Goal: Task Accomplishment & Management: Manage account settings

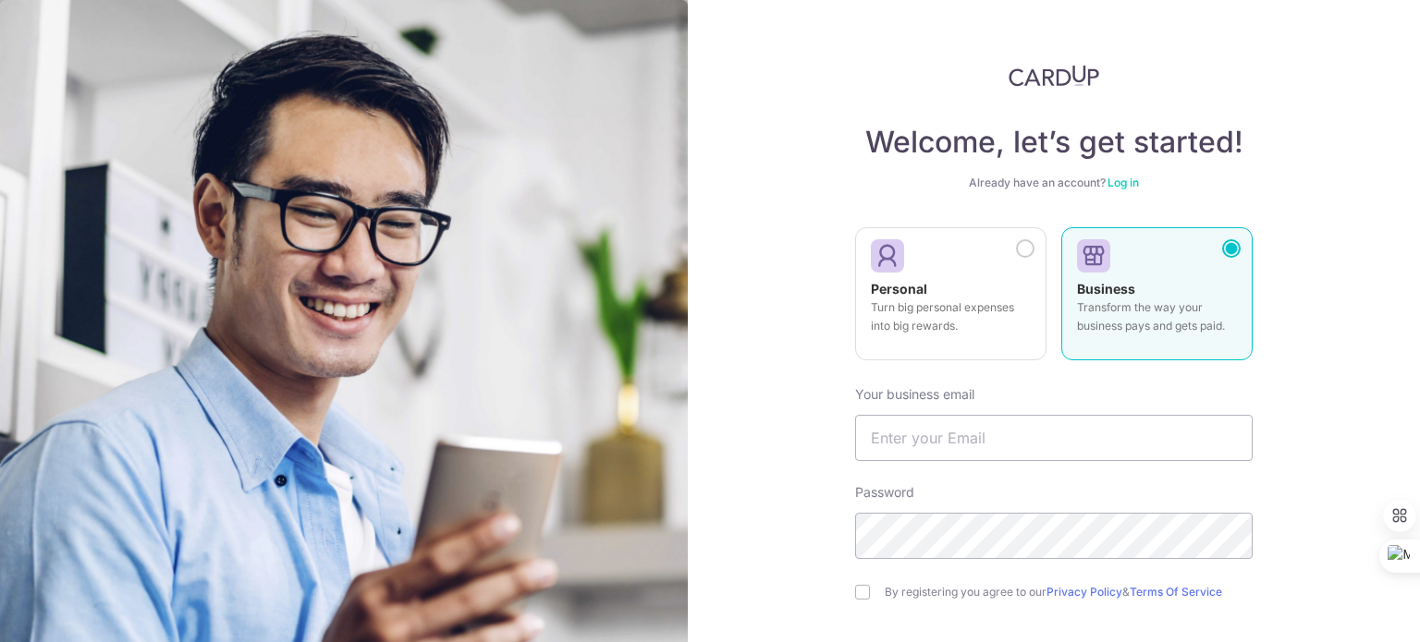
click at [1118, 178] on link "Log in" at bounding box center [1122, 183] width 31 height 14
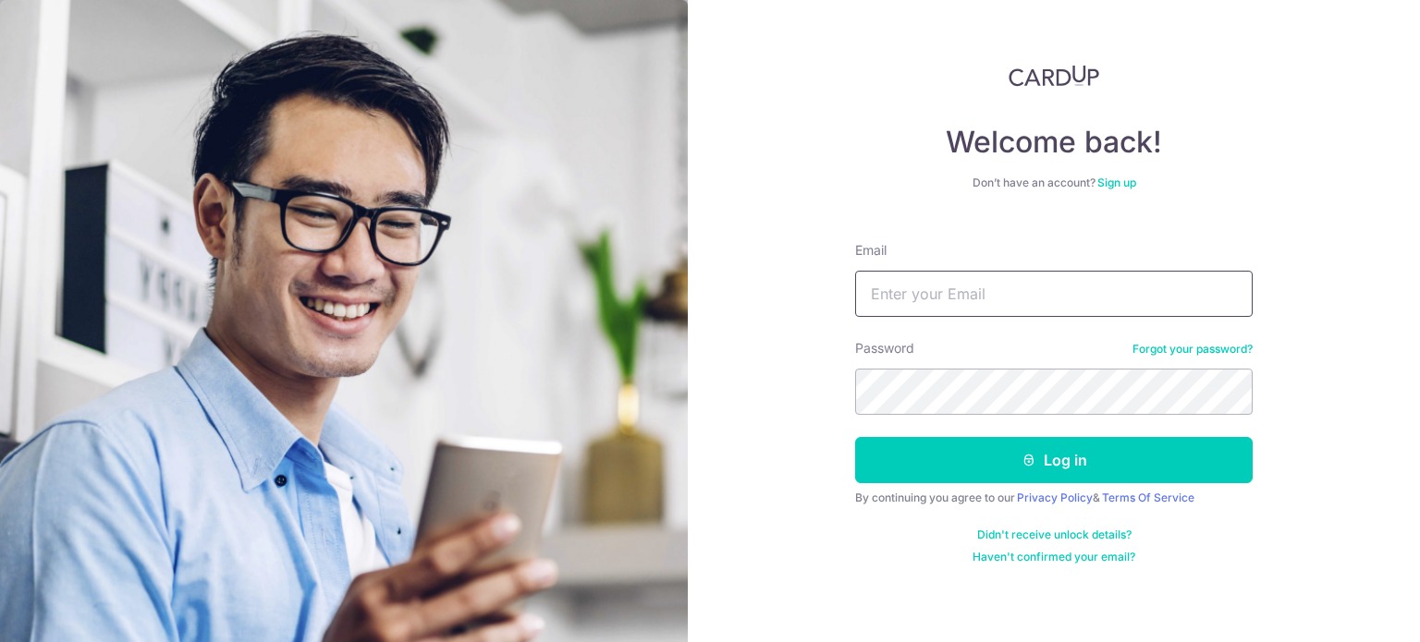
click at [1068, 304] on input "Email" at bounding box center [1054, 294] width 398 height 46
type input "[PERSON_NAME][EMAIL_ADDRESS][DOMAIN_NAME]"
click at [855, 437] on button "Log in" at bounding box center [1054, 460] width 398 height 46
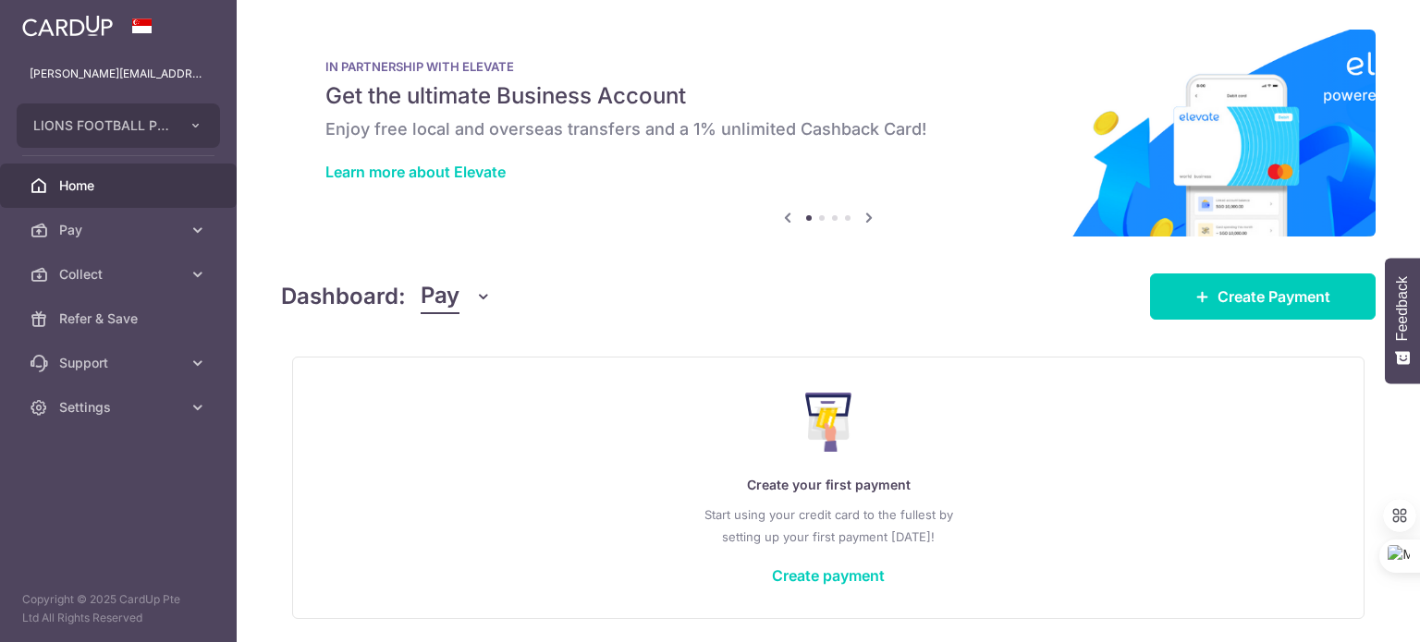
click at [477, 307] on button "Pay" at bounding box center [456, 296] width 71 height 35
click at [473, 395] on link "Collect" at bounding box center [518, 393] width 192 height 44
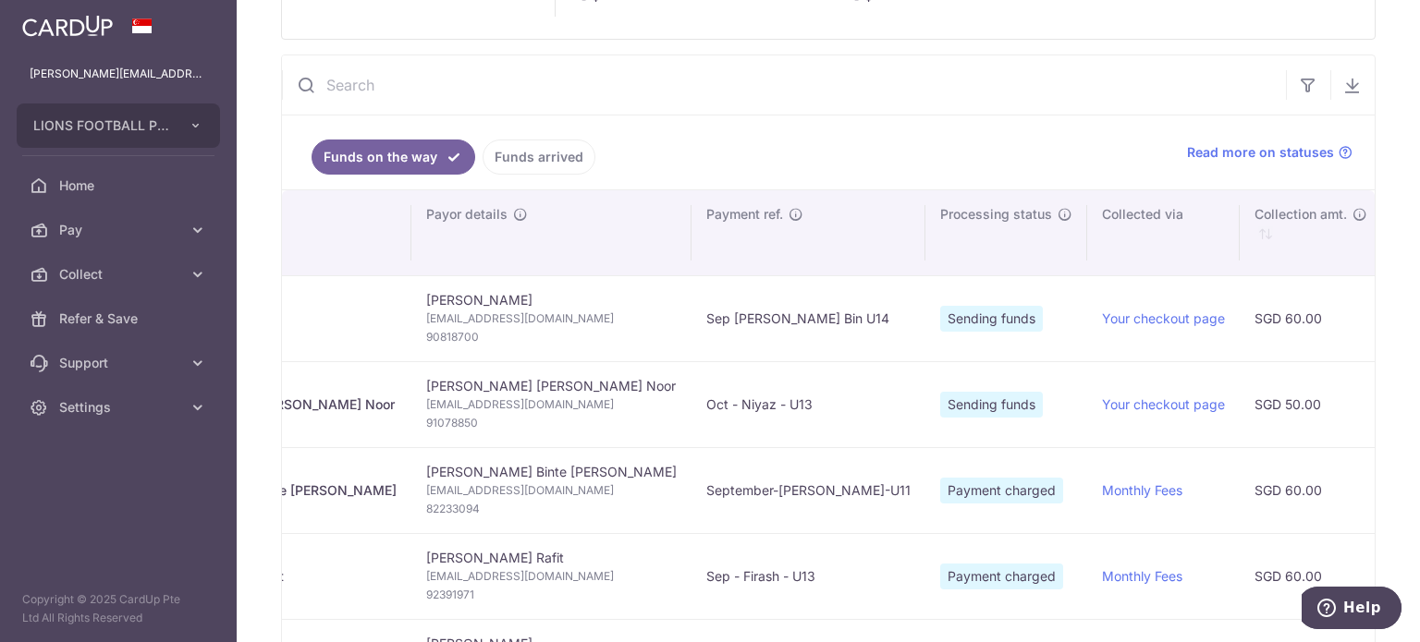
scroll to position [0, 159]
type input "[DATE]"
click at [473, 336] on span "90818700" at bounding box center [551, 337] width 251 height 18
copy span "90818700"
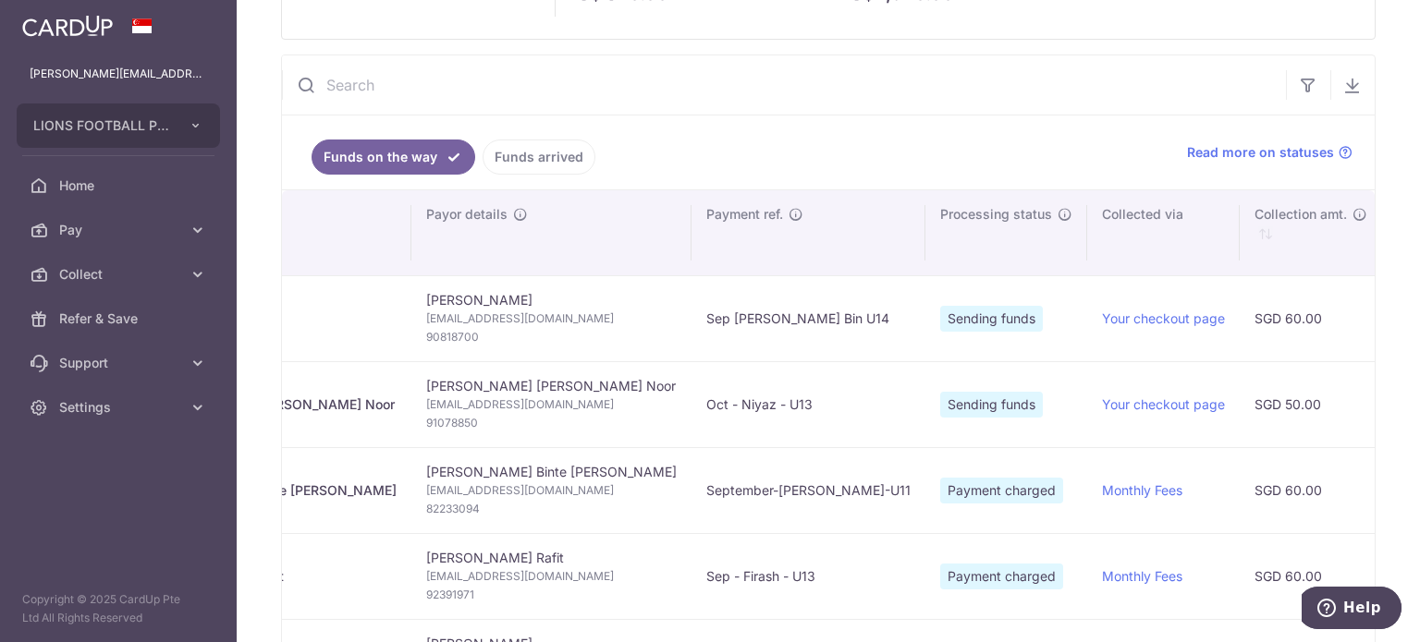
click at [460, 421] on span "91078850" at bounding box center [551, 423] width 251 height 18
copy span "91078850"
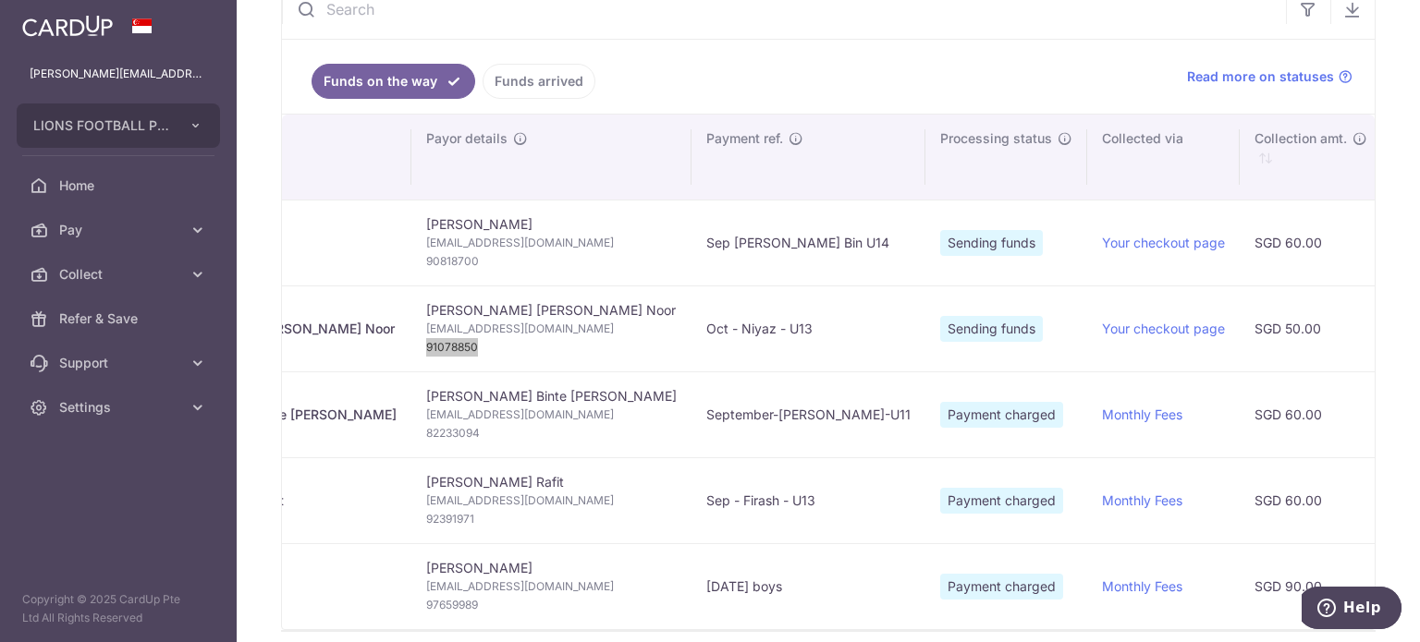
scroll to position [346, 0]
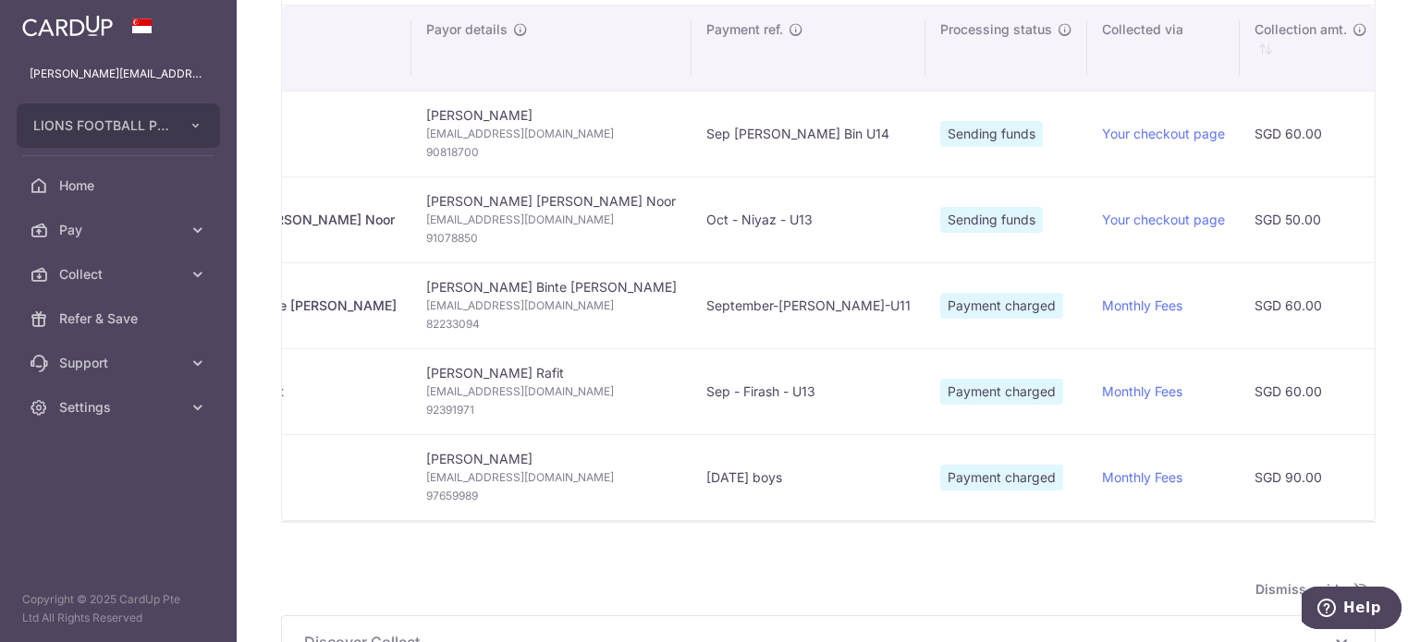
click at [476, 322] on span "82233094" at bounding box center [551, 324] width 251 height 18
copy span "82233094"
click at [467, 407] on span "92391971" at bounding box center [551, 410] width 251 height 18
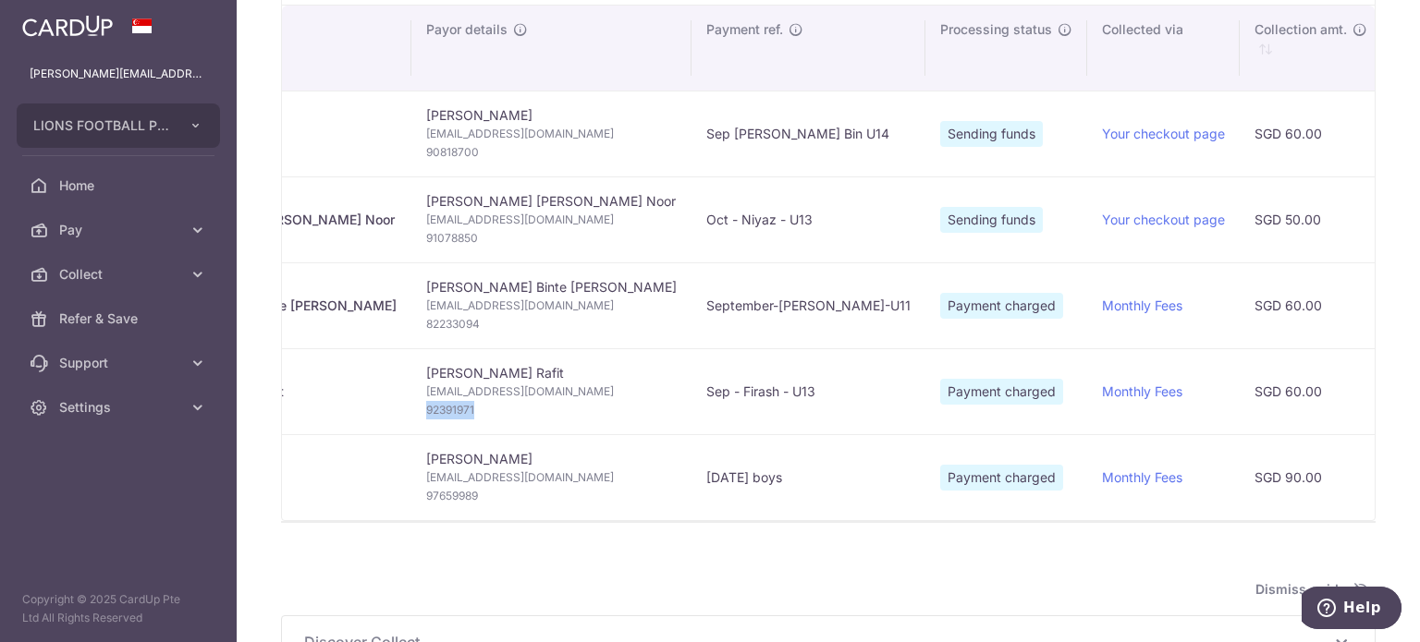
copy span "92391971"
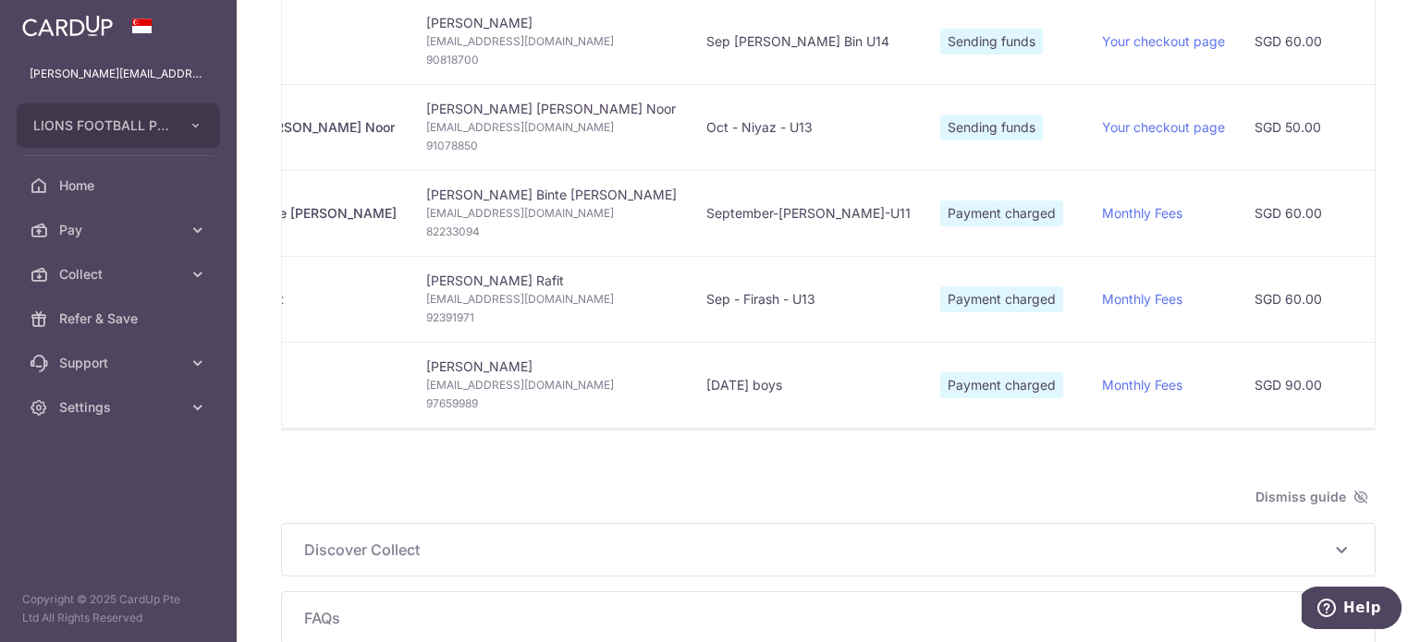
click at [458, 401] on span "97659989" at bounding box center [551, 404] width 251 height 18
copy span "97659989"
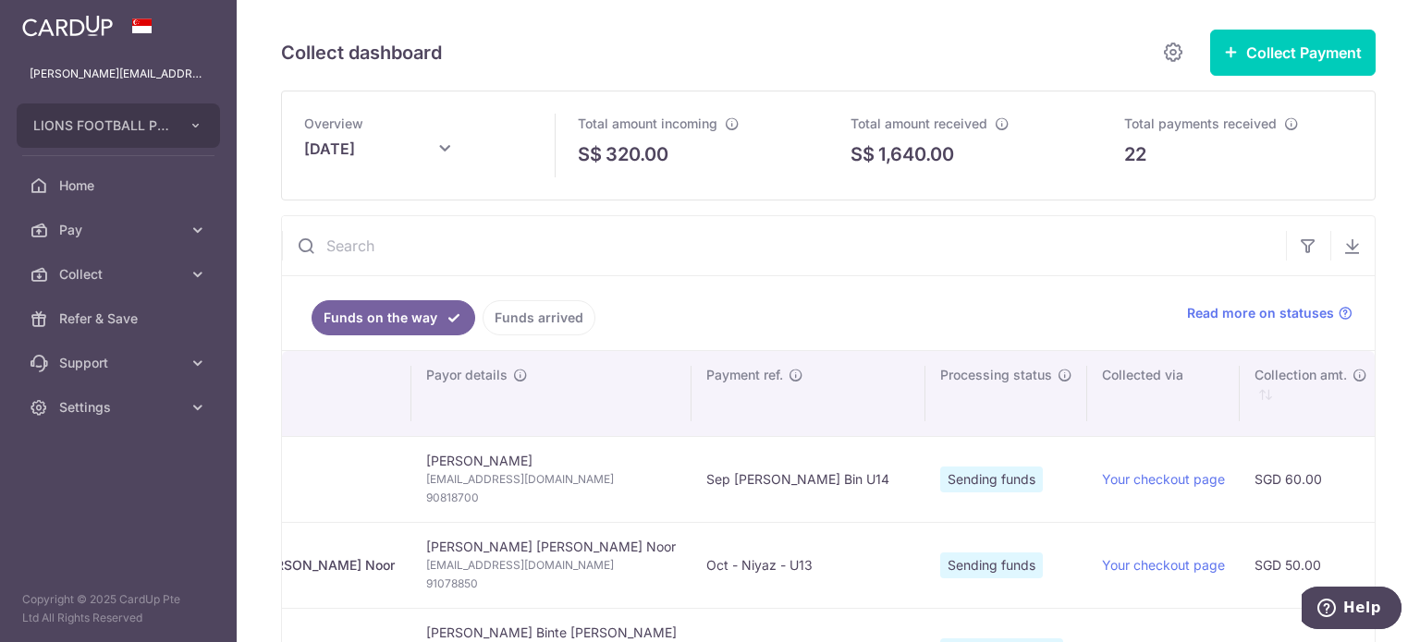
click at [517, 324] on link "Funds arrived" at bounding box center [539, 317] width 113 height 35
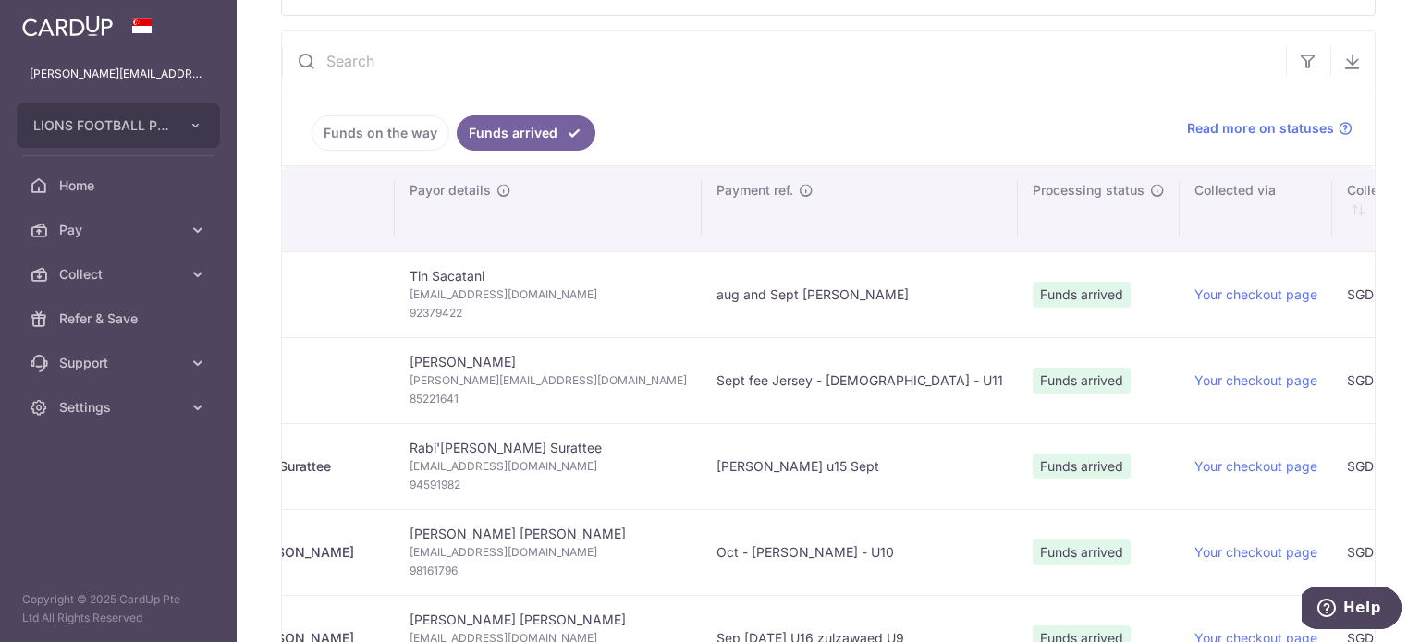
scroll to position [0, 170]
click at [414, 310] on span "92379422" at bounding box center [544, 313] width 277 height 18
copy span "92379422"
click at [406, 395] on span "85221641" at bounding box center [544, 399] width 277 height 18
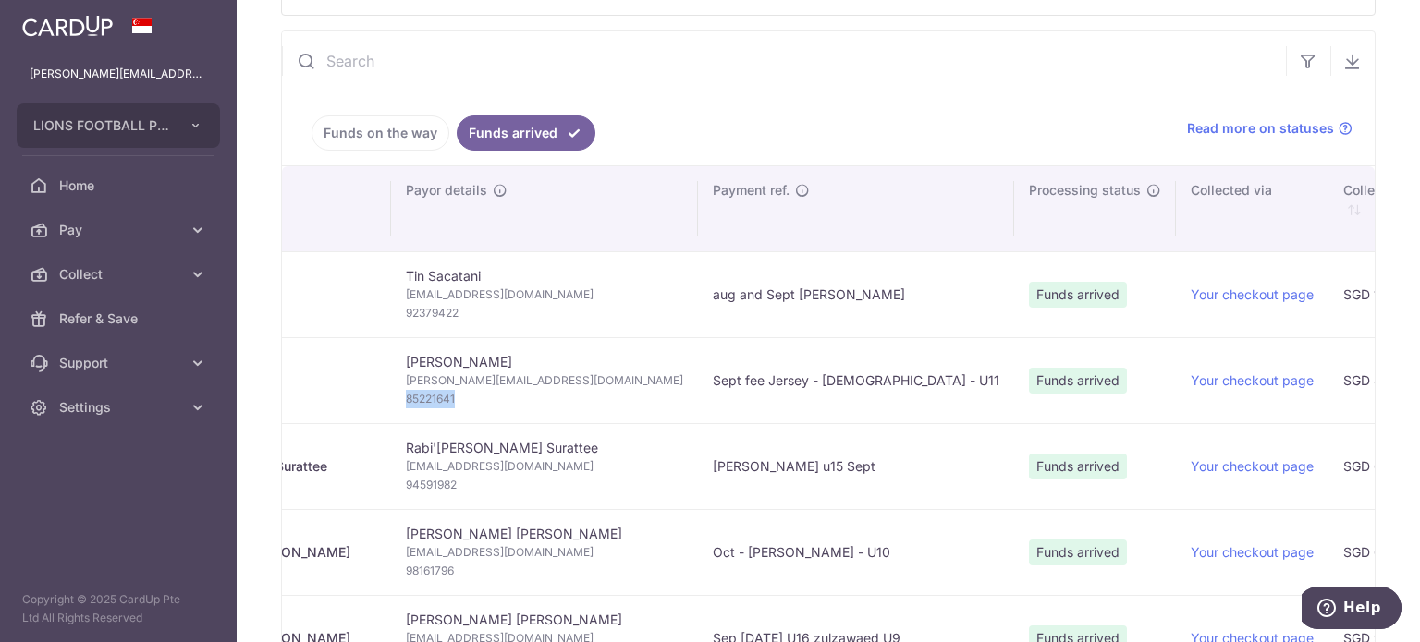
click at [406, 395] on span "85221641" at bounding box center [544, 399] width 277 height 18
copy span "85221641"
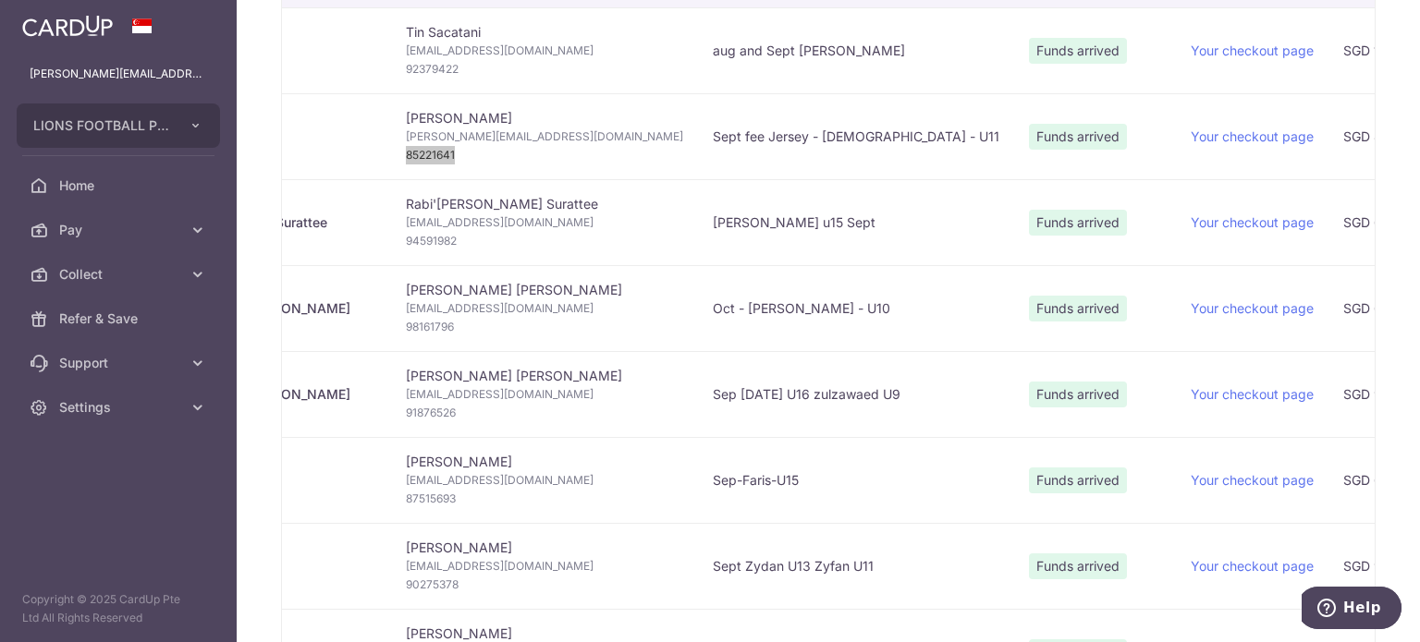
scroll to position [462, 0]
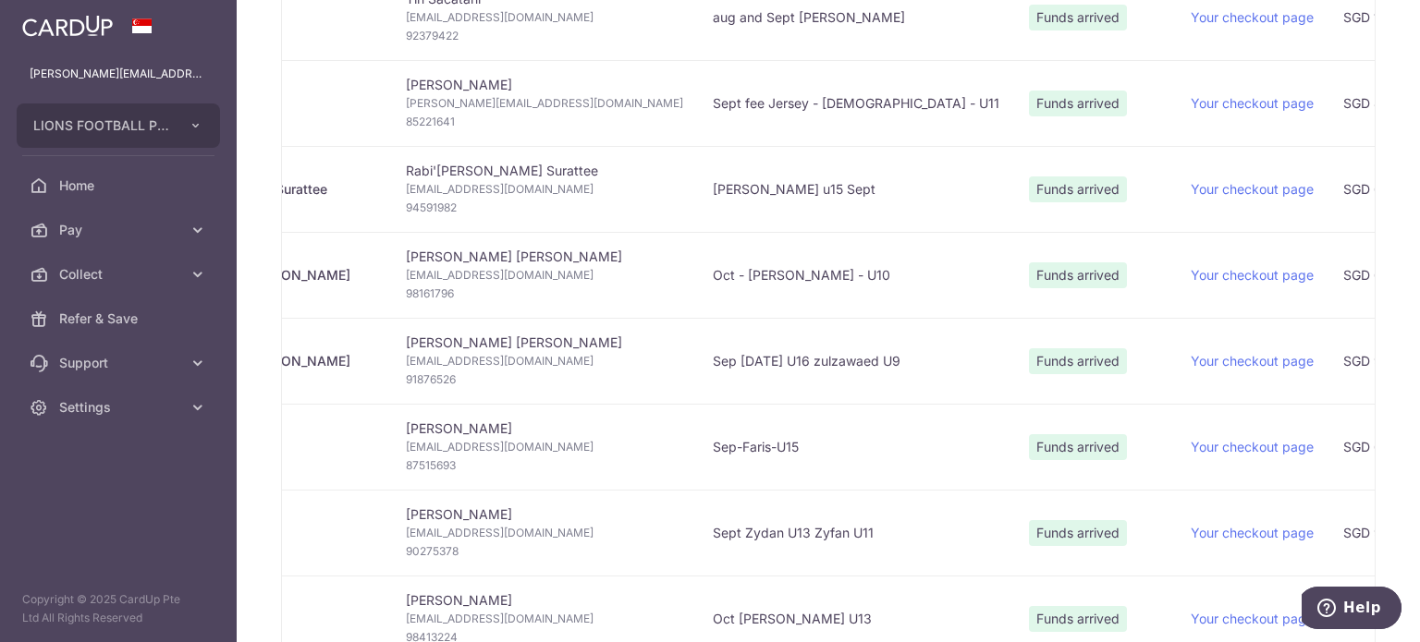
click at [406, 206] on span "94591982" at bounding box center [544, 208] width 277 height 18
copy span "94591982"
click at [406, 298] on span "98161796" at bounding box center [544, 294] width 277 height 18
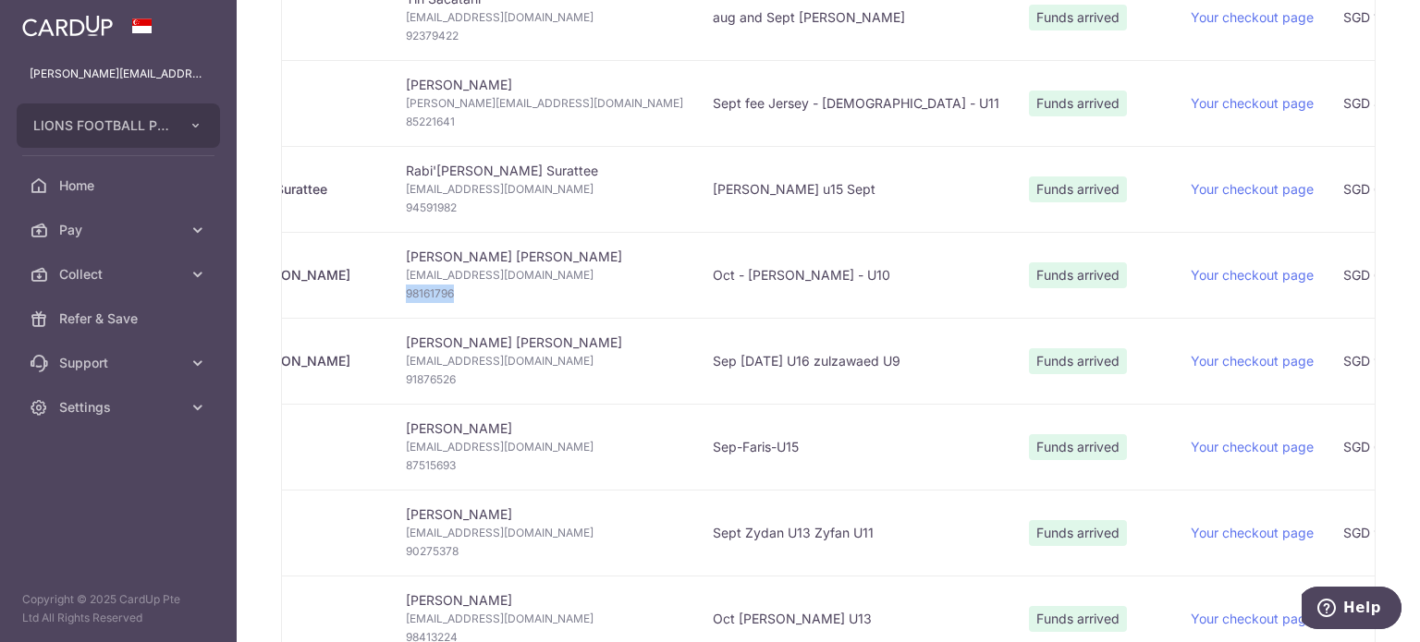
copy span "98161796"
click at [464, 419] on td "Nooraisah Binte Mohammed Jamil nooraisah.jamil@gmail.com 87515693" at bounding box center [544, 447] width 307 height 86
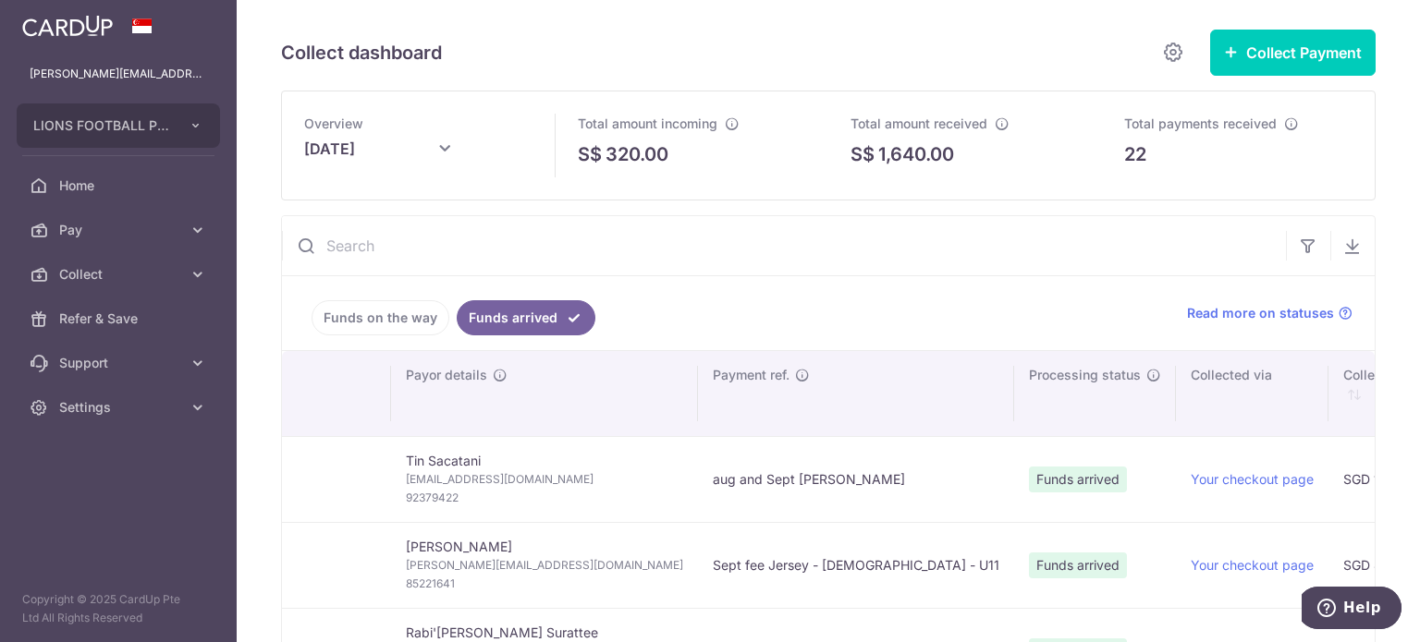
click at [396, 256] on input "text" at bounding box center [784, 245] width 1004 height 59
paste input "98161796"
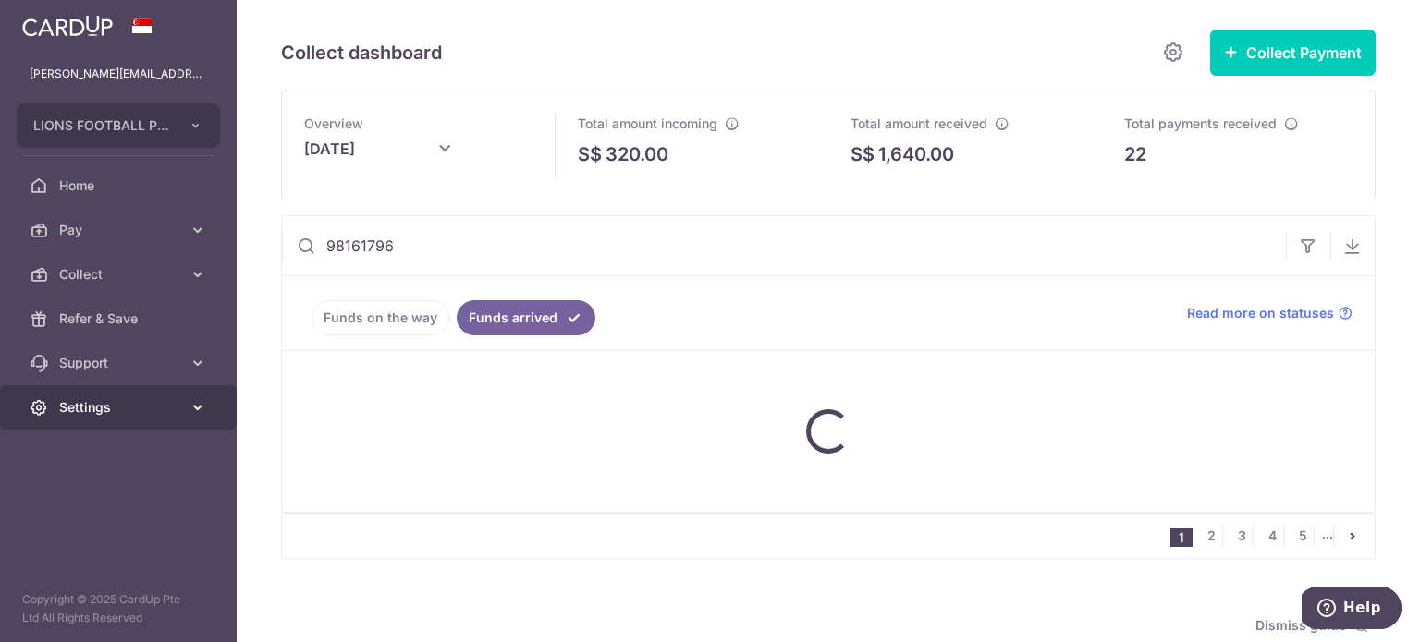
type input "98161796"
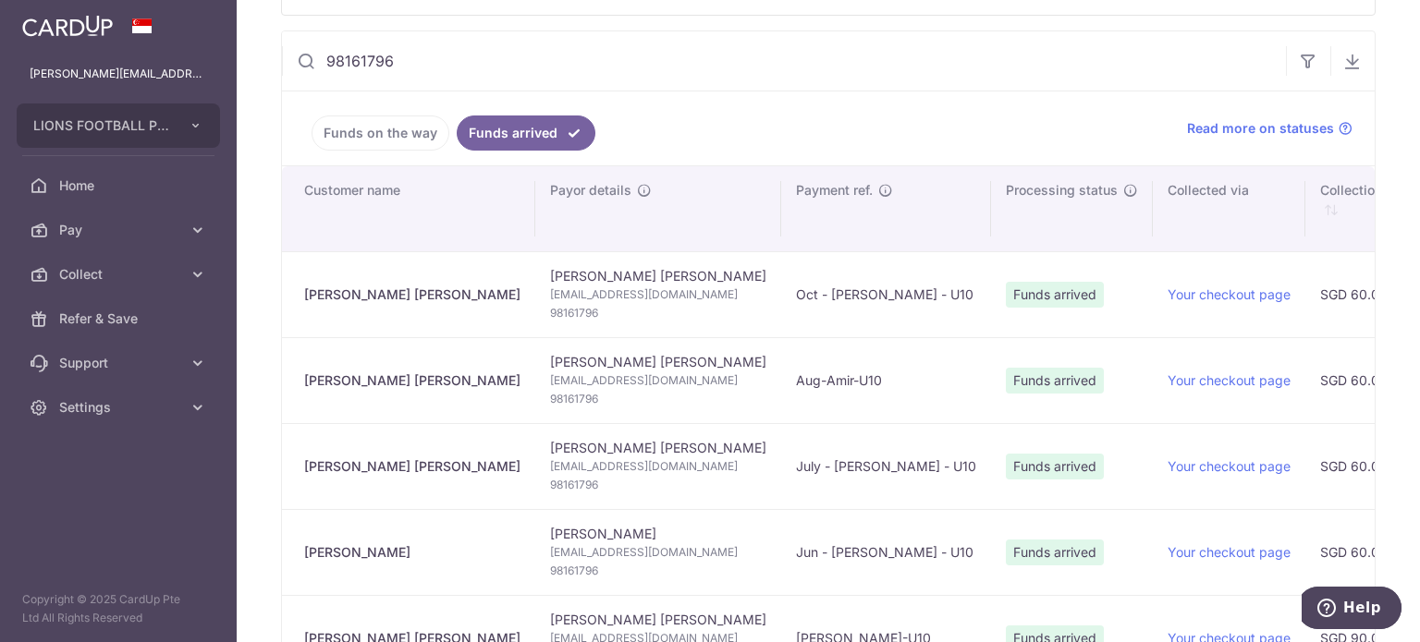
scroll to position [277, 0]
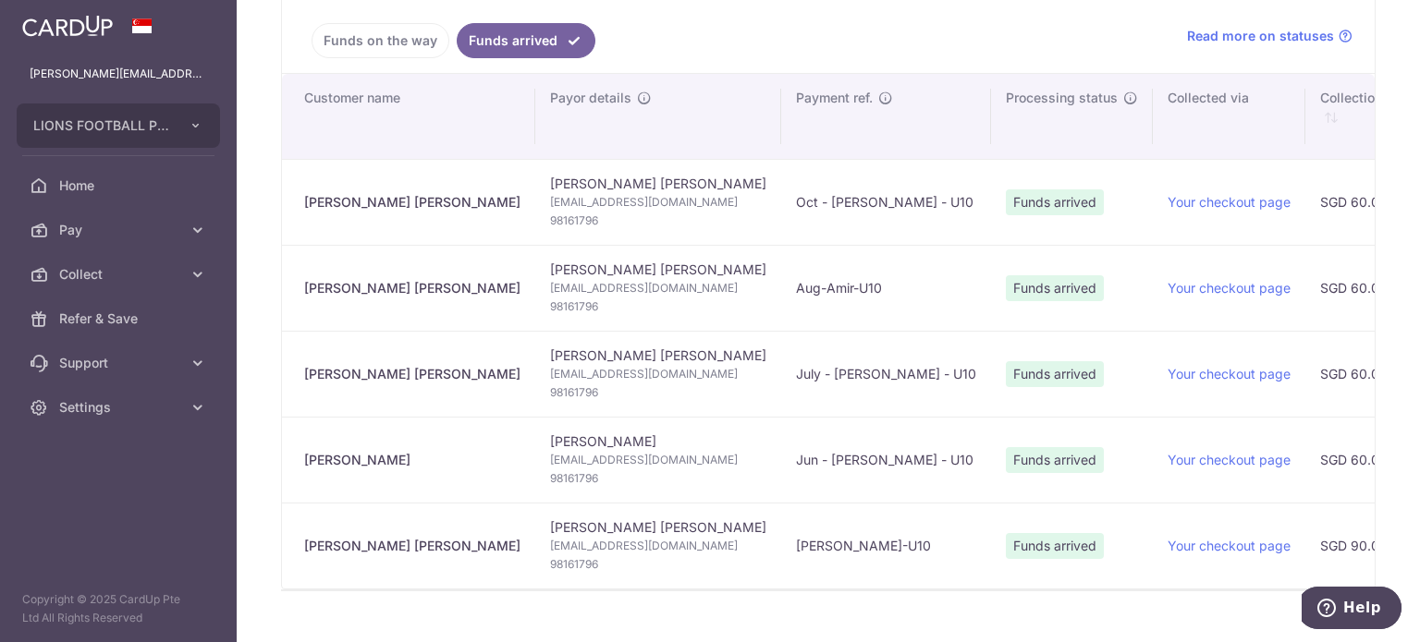
click at [781, 516] on td "Amir-U10" at bounding box center [886, 546] width 210 height 86
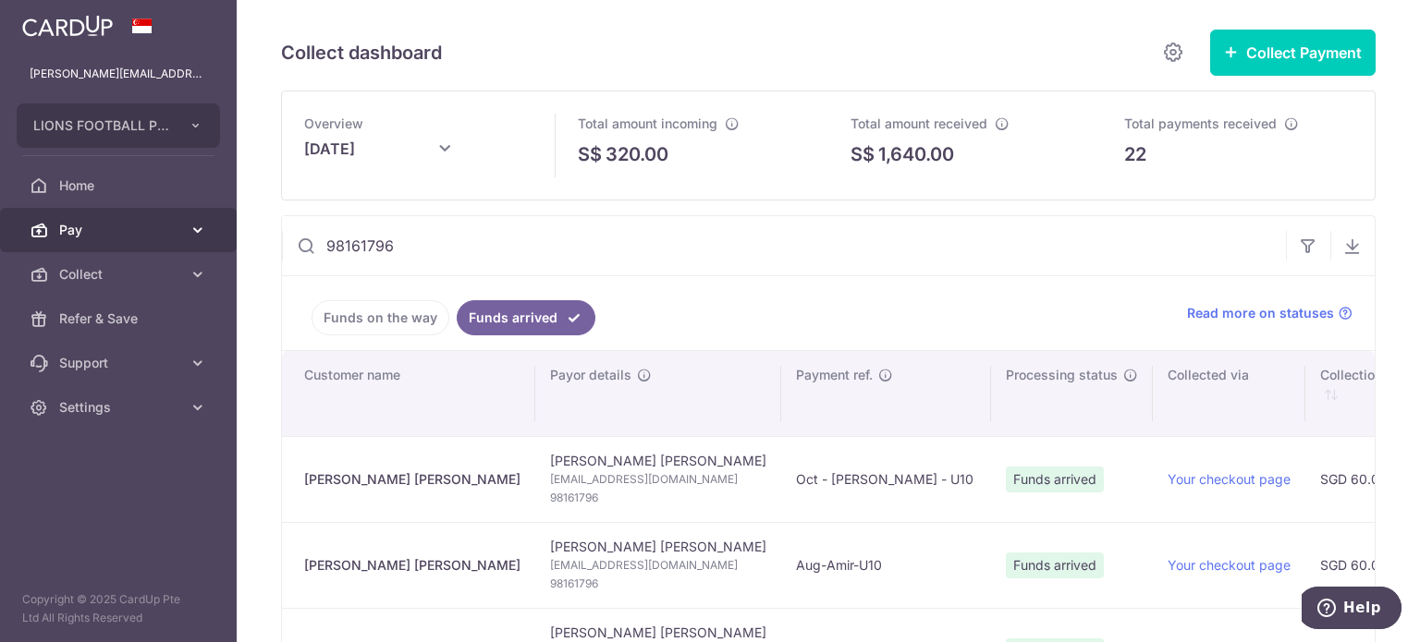
drag, startPoint x: 370, startPoint y: 242, endPoint x: 141, endPoint y: 236, distance: 229.3
click at [141, 236] on main "ryan@pasirianlionsfc.com LIONS FOOTBALL PTE. LTD. Add new company LIONS FOOTBAL…" at bounding box center [710, 321] width 1420 height 642
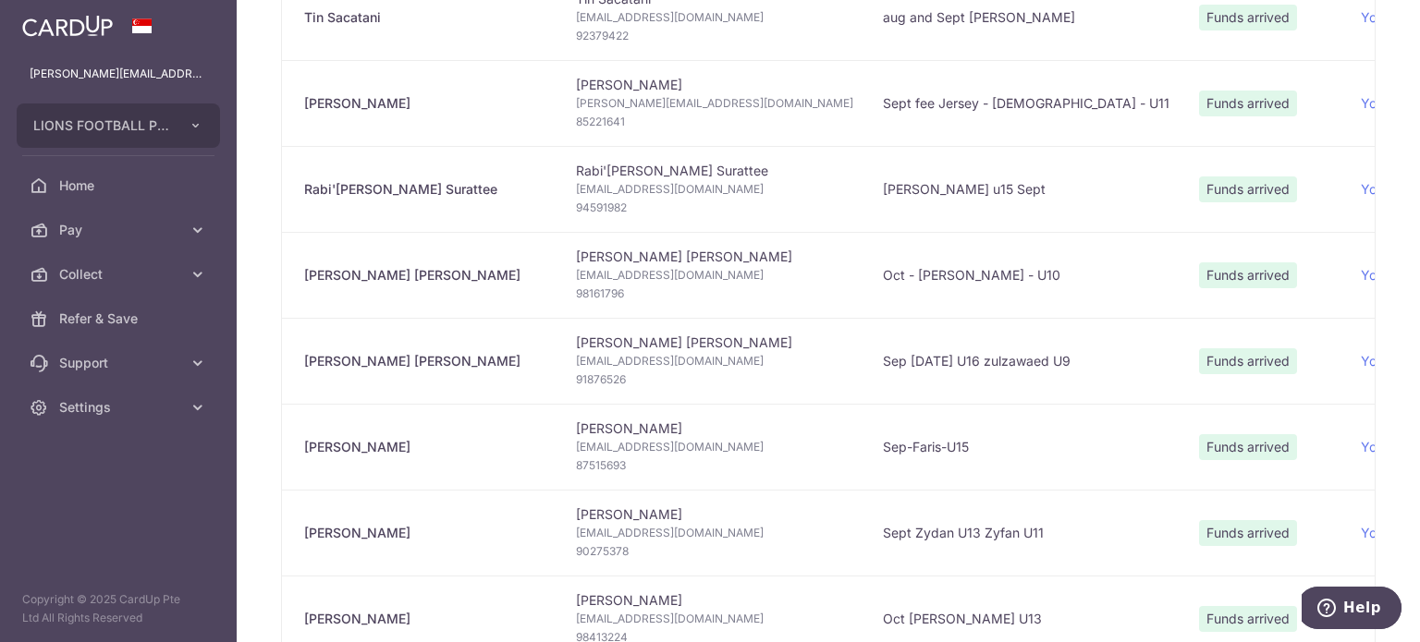
scroll to position [555, 0]
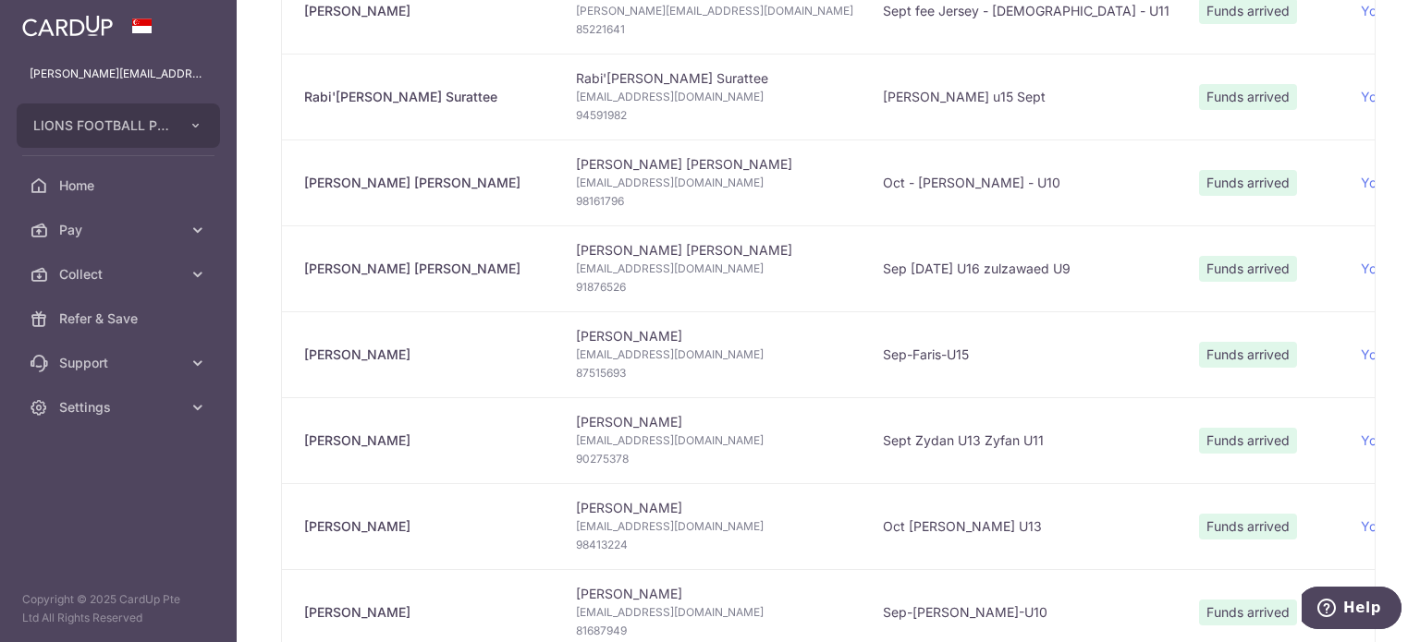
click at [576, 287] on span "91876526" at bounding box center [714, 287] width 277 height 18
copy span "91876526"
click at [583, 340] on td "Nooraisah Binte Mohammed Jamil nooraisah.jamil@gmail.com 87515693" at bounding box center [714, 355] width 307 height 86
click at [576, 287] on span "91876526" at bounding box center [714, 287] width 277 height 18
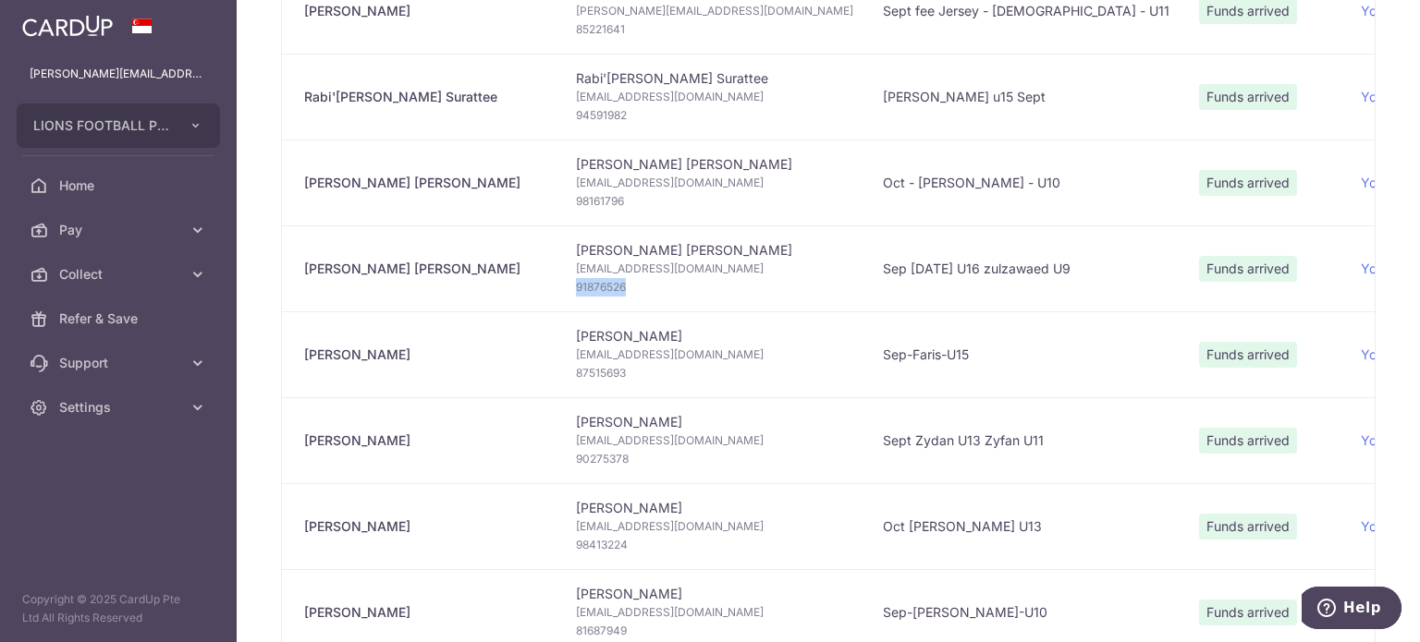
click at [576, 287] on span "91876526" at bounding box center [714, 287] width 277 height 18
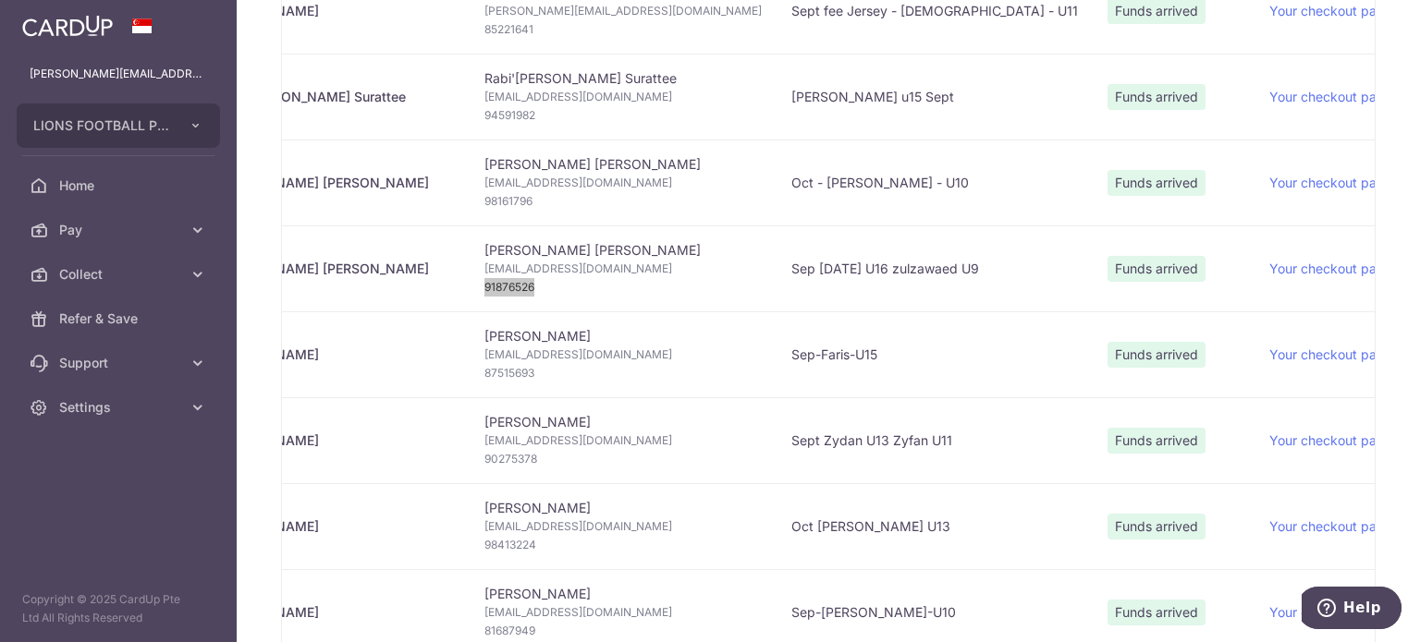
scroll to position [0, 92]
click at [487, 374] on span "87515693" at bounding box center [622, 373] width 277 height 18
click at [484, 458] on span "90275378" at bounding box center [622, 459] width 277 height 18
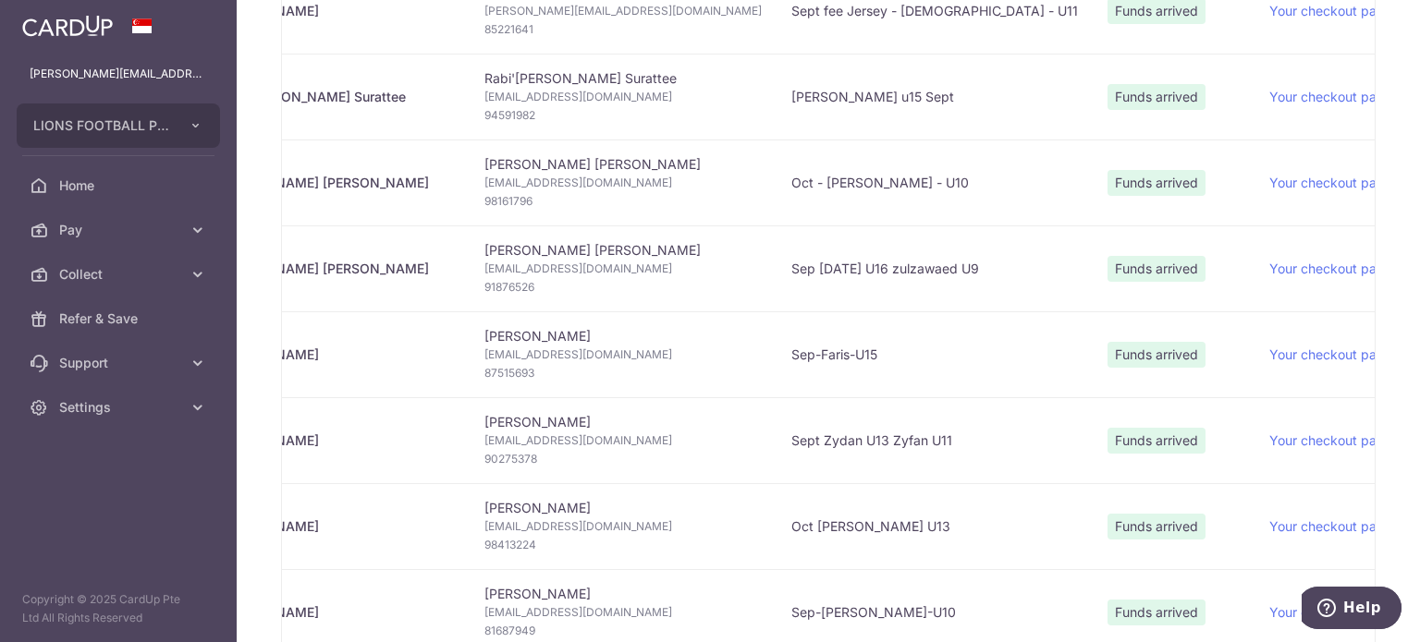
click at [595, 358] on span "nooraisah.jamil@gmail.com" at bounding box center [622, 355] width 277 height 18
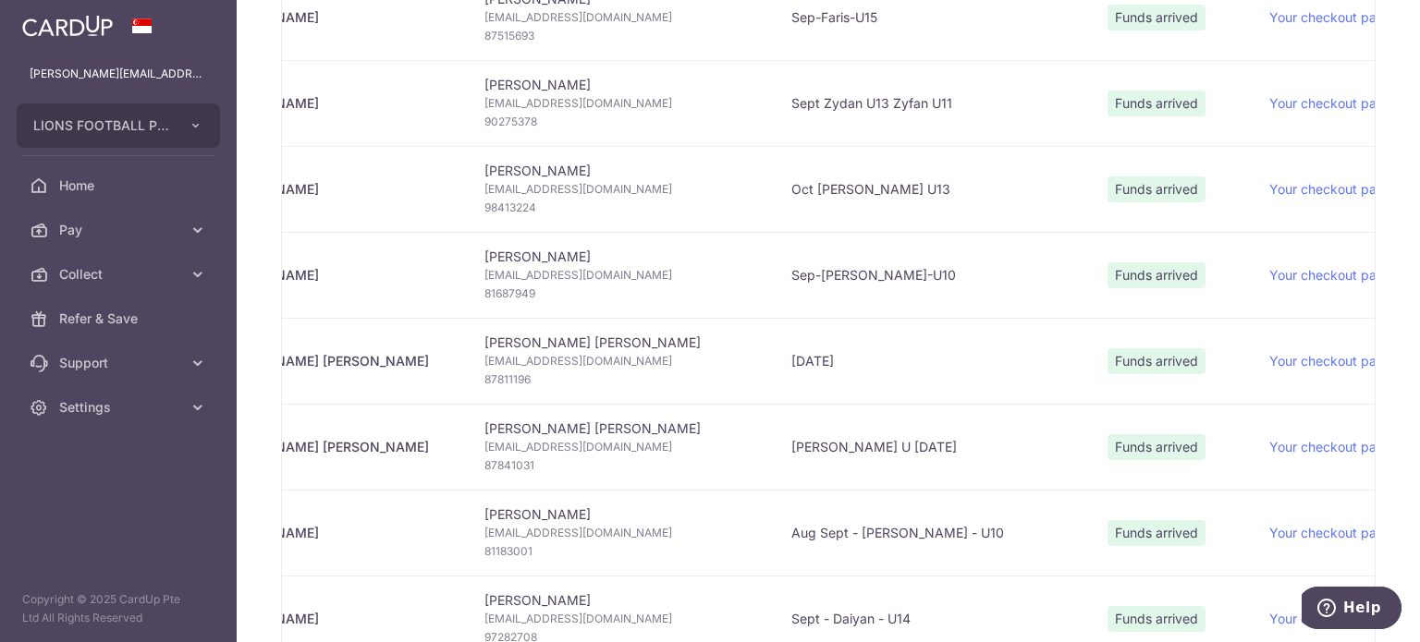
scroll to position [924, 0]
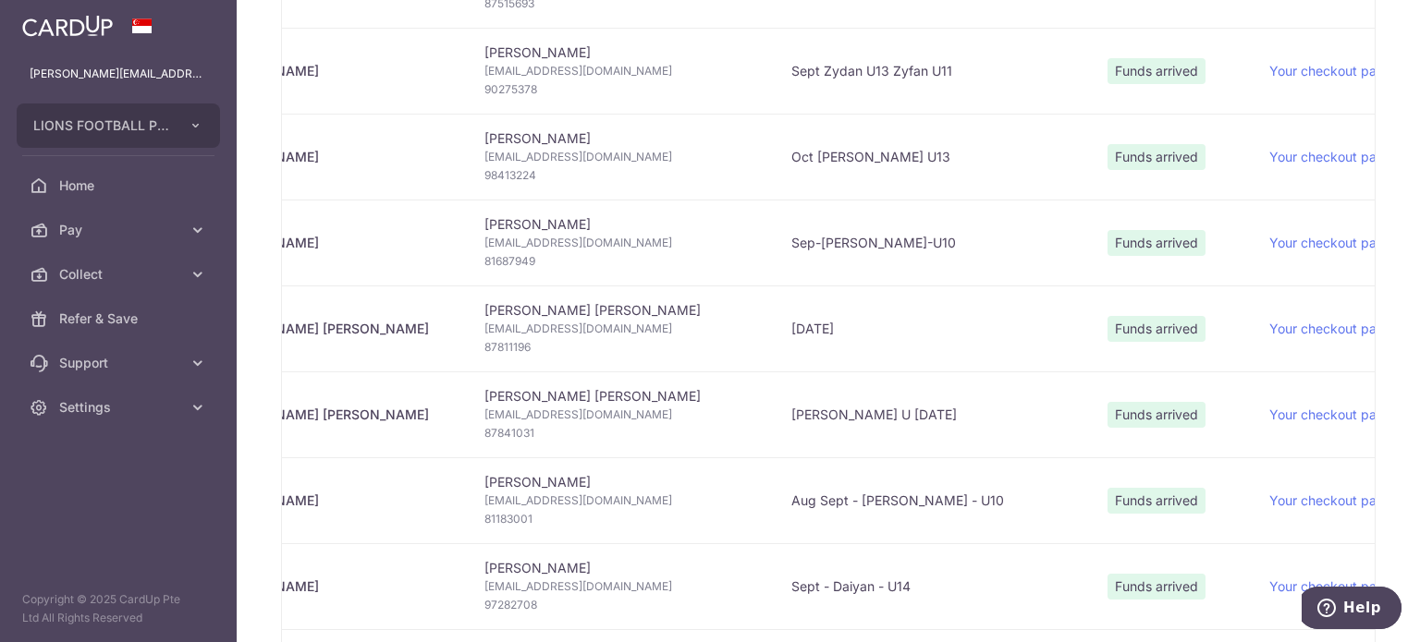
click at [484, 173] on span "98413224" at bounding box center [622, 175] width 277 height 18
click at [484, 259] on span "81687949" at bounding box center [622, 261] width 277 height 18
click at [484, 343] on span "87811196" at bounding box center [622, 347] width 277 height 18
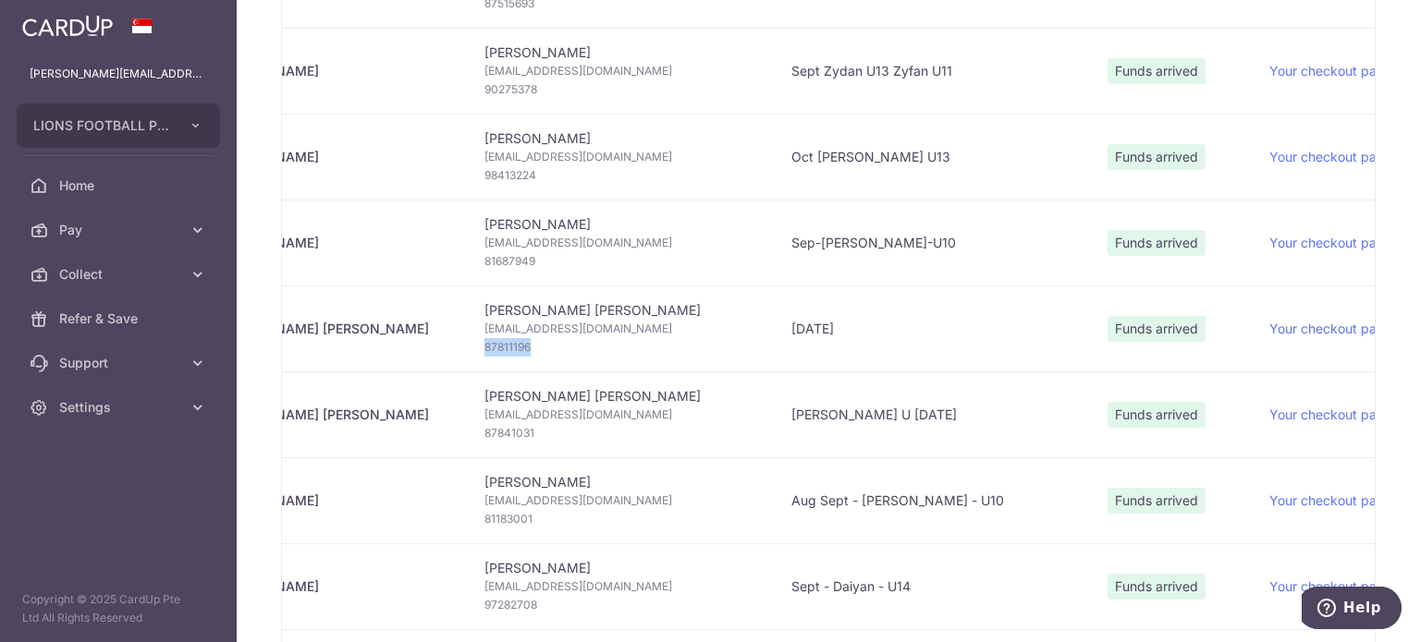
click at [484, 343] on span "87811196" at bounding box center [622, 347] width 277 height 18
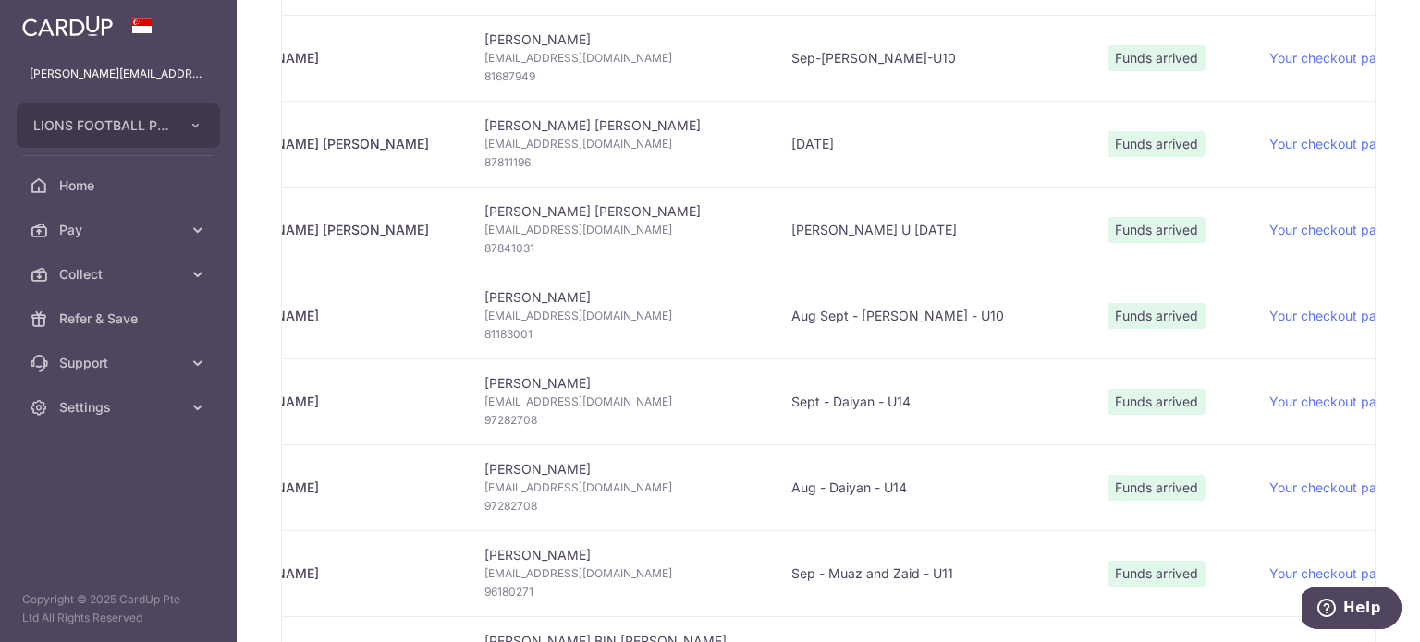
click at [484, 246] on span "87841031" at bounding box center [622, 248] width 277 height 18
click at [484, 332] on span "81183001" at bounding box center [622, 334] width 277 height 18
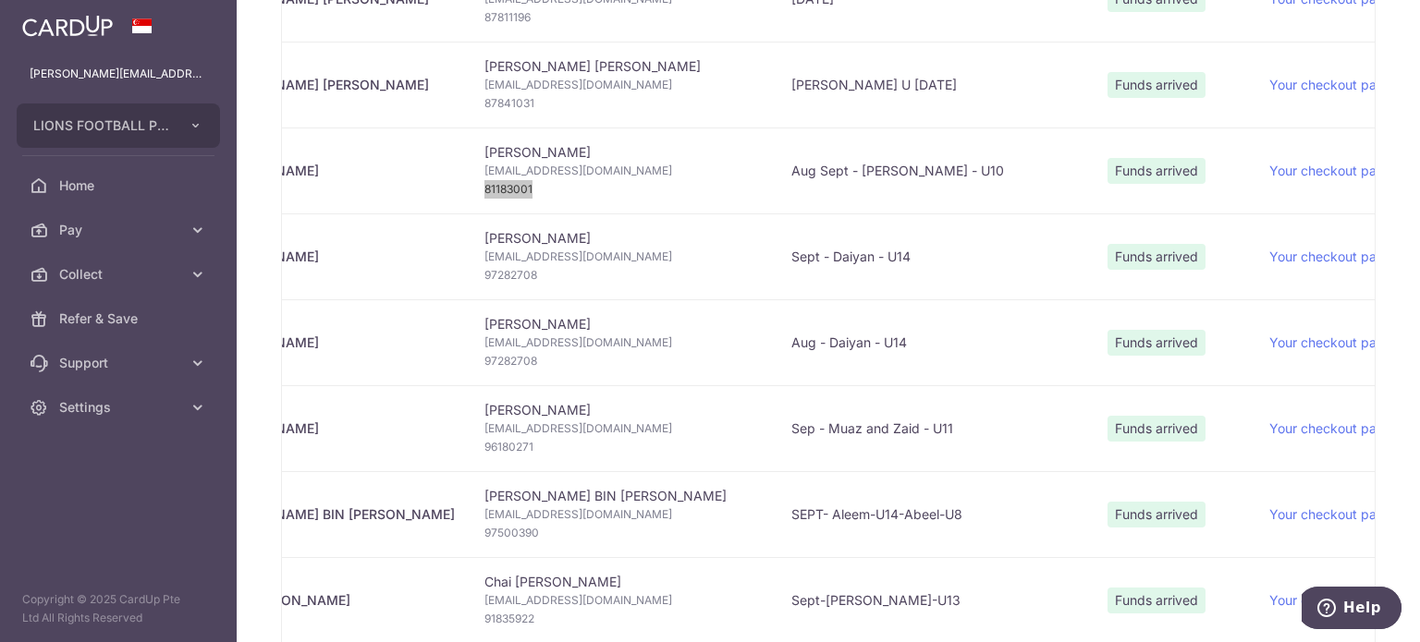
scroll to position [1294, 0]
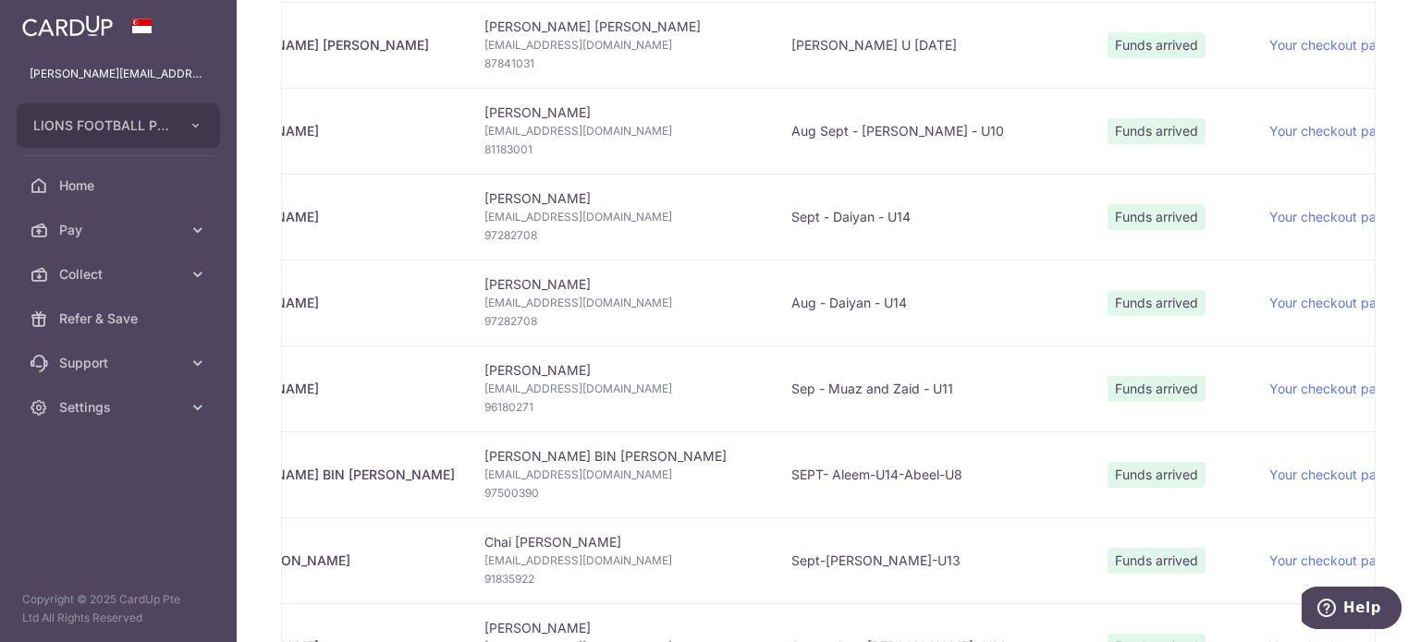
click at [484, 228] on span "97282708" at bounding box center [622, 235] width 277 height 18
click at [607, 261] on td "Ridzwan Jasni Rjasni@yahoo.com 97282708" at bounding box center [623, 303] width 307 height 86
click at [607, 226] on span "97282708" at bounding box center [622, 235] width 277 height 18
click at [484, 319] on span "97282708" at bounding box center [622, 321] width 277 height 18
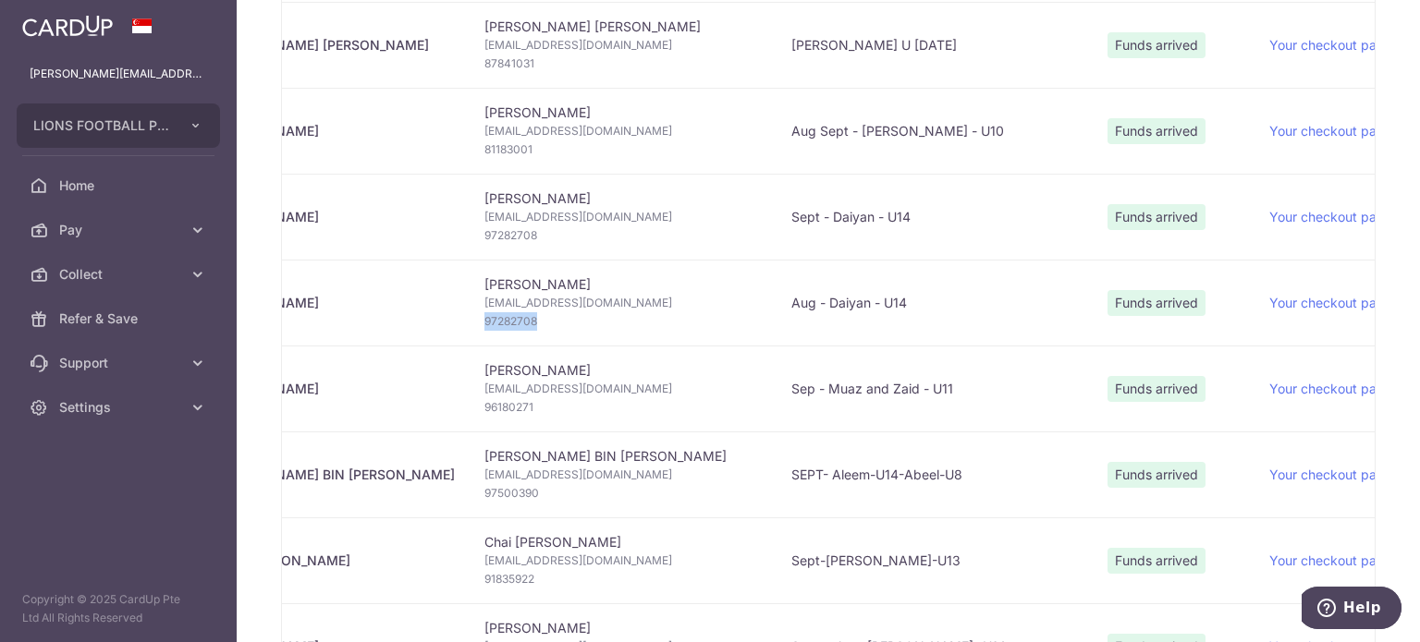
click at [484, 319] on span "97282708" at bounding box center [622, 321] width 277 height 18
click at [647, 273] on td "Ridzwan Jasni Rjasni@yahoo.com 97282708" at bounding box center [623, 303] width 307 height 86
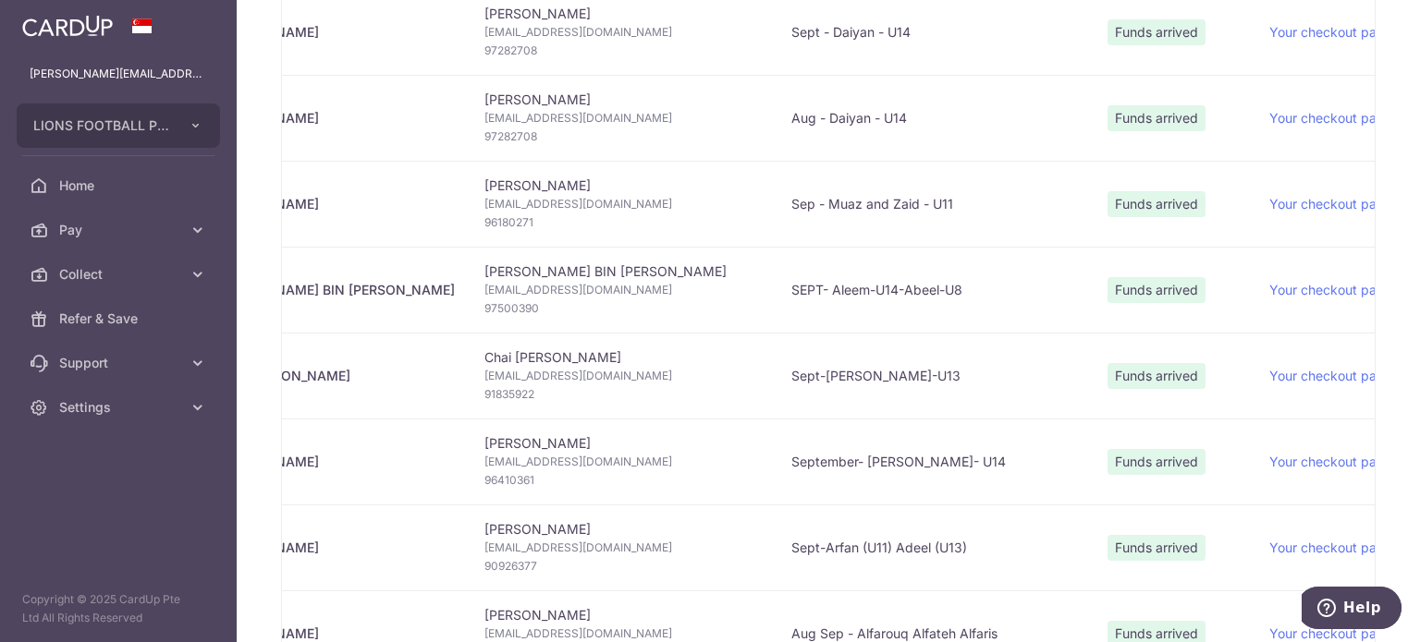
scroll to position [1572, 0]
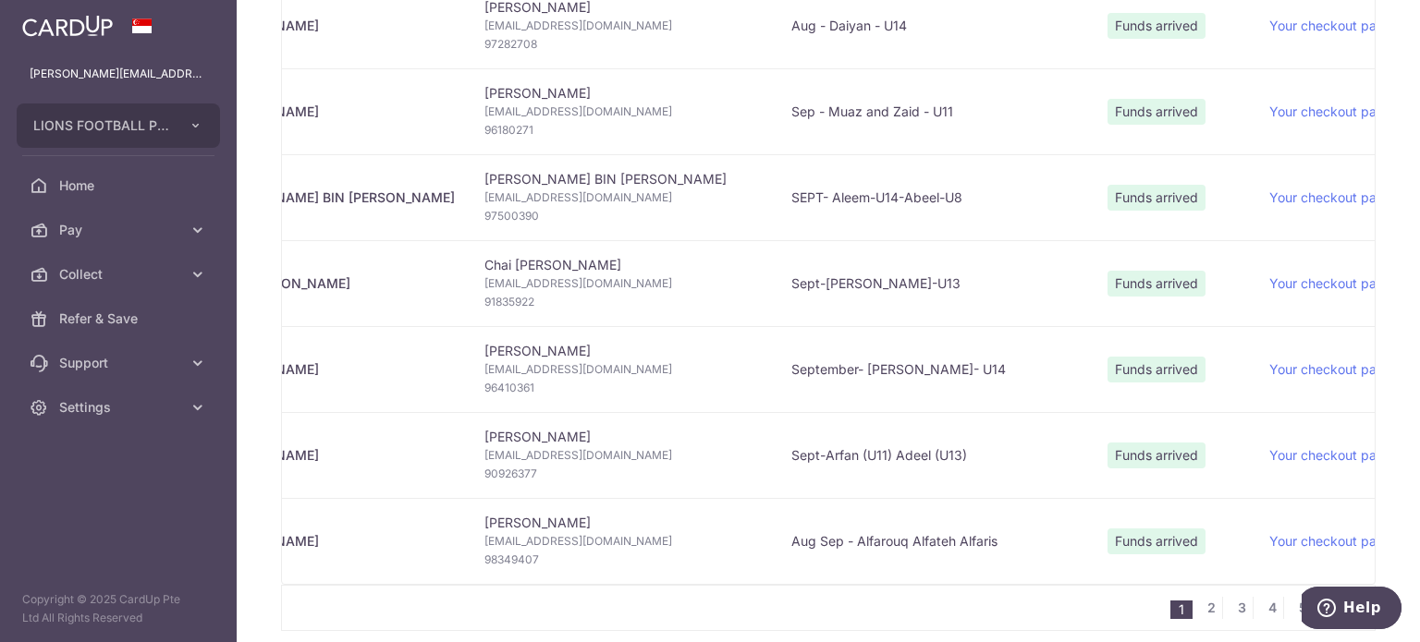
click at [484, 128] on span "96180271" at bounding box center [622, 130] width 277 height 18
click at [777, 353] on td "September- Justin- U14" at bounding box center [935, 369] width 316 height 86
click at [484, 128] on span "96180271" at bounding box center [622, 130] width 277 height 18
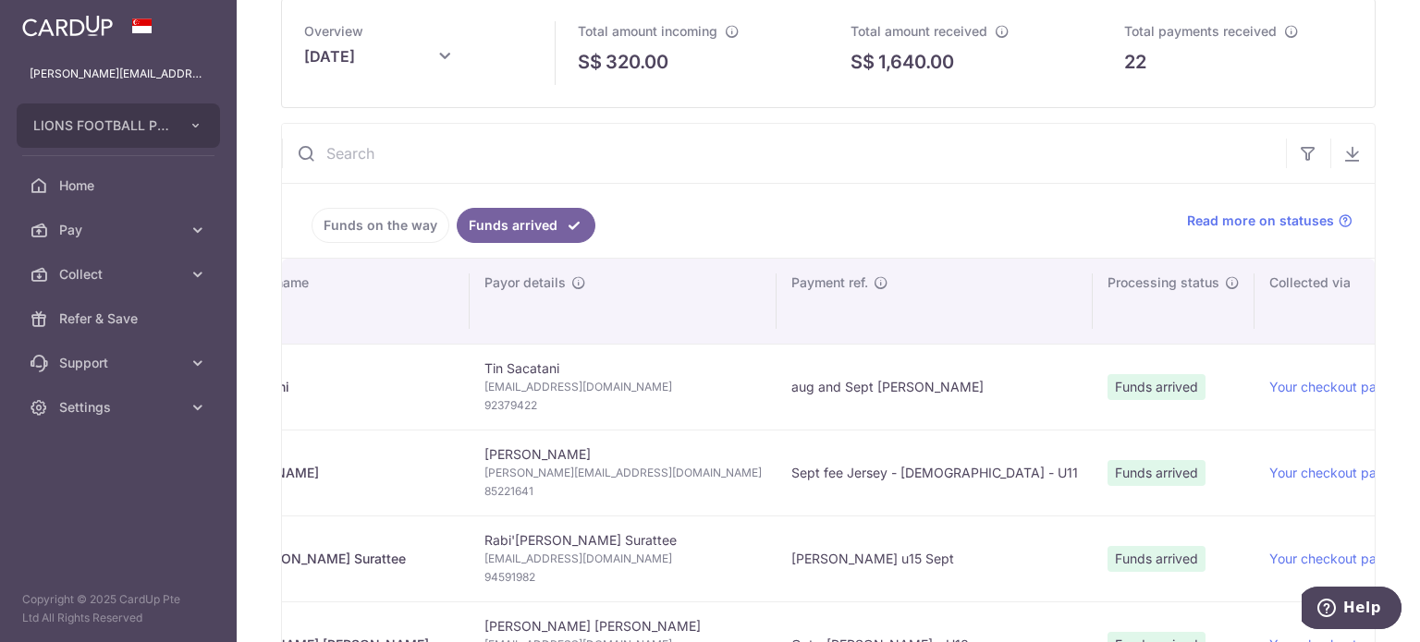
scroll to position [0, 0]
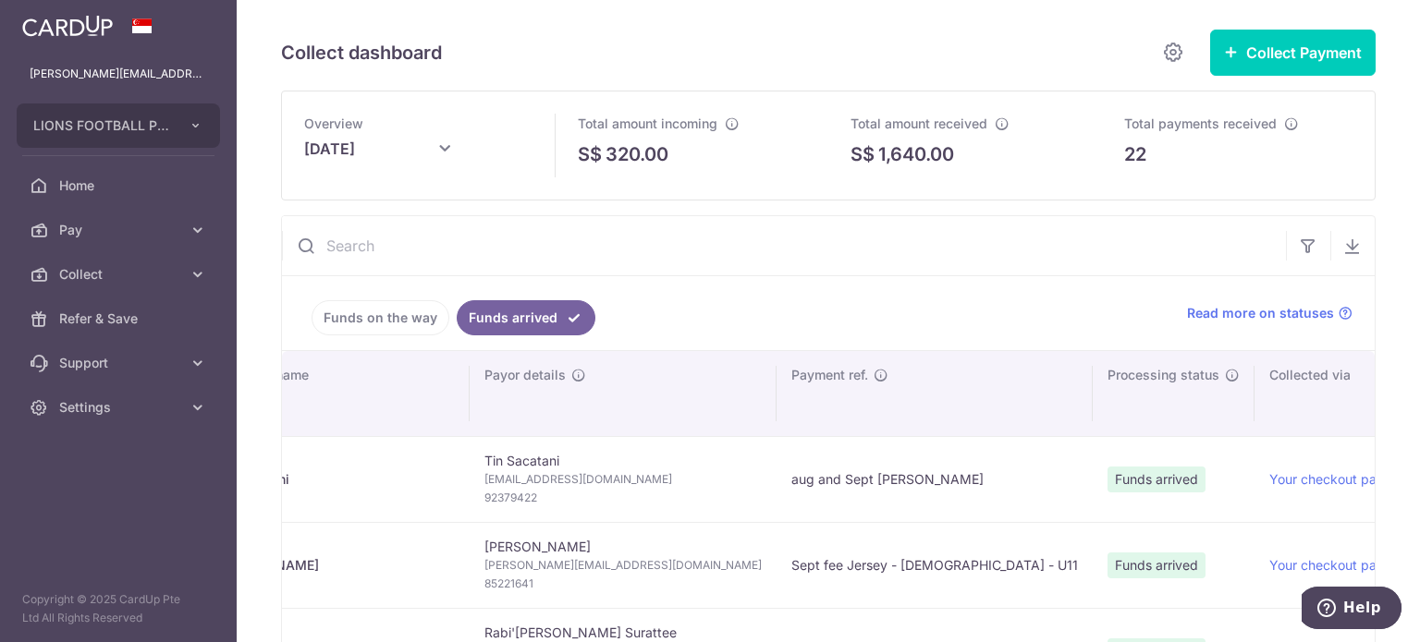
click at [424, 246] on input "text" at bounding box center [784, 245] width 1004 height 59
paste input "96180271"
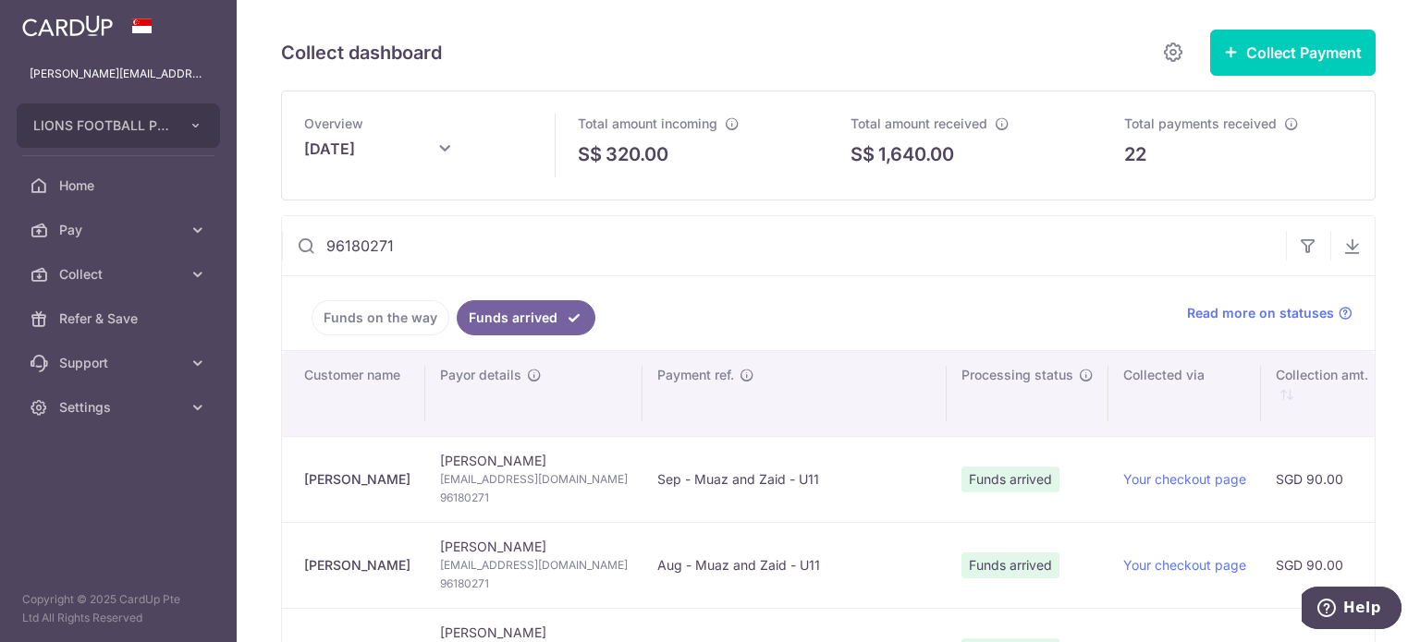
scroll to position [92, 0]
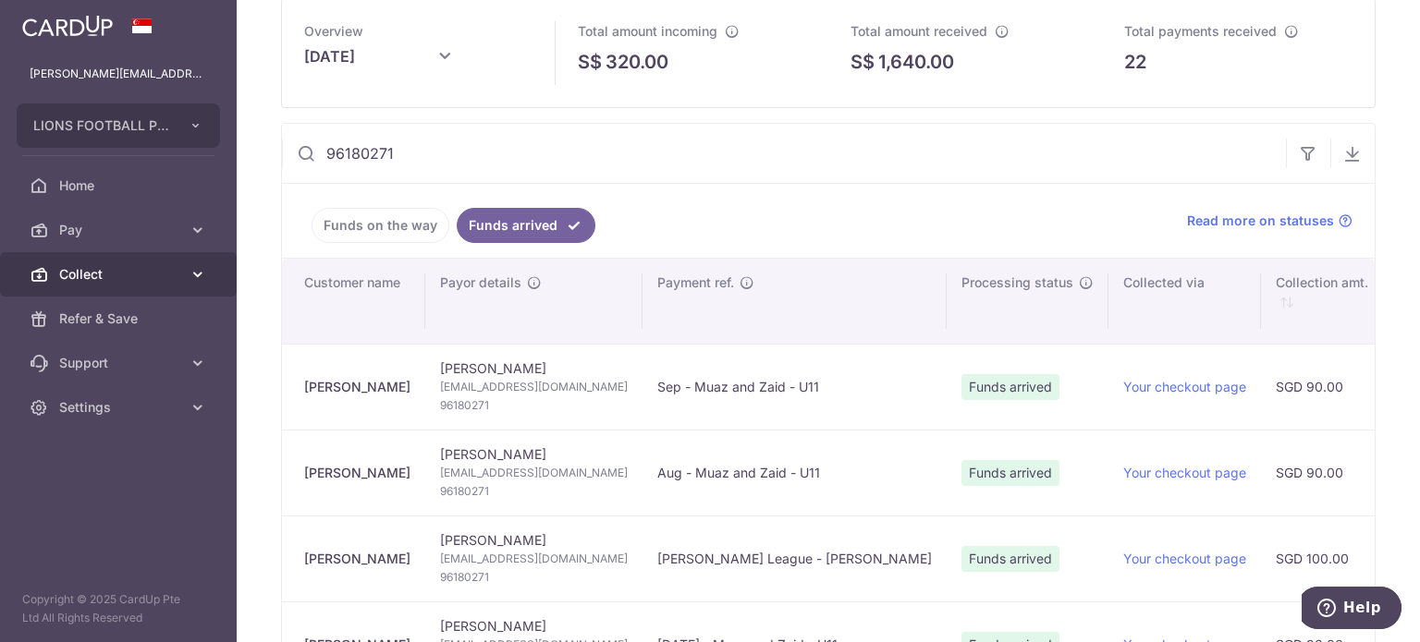
type input "96180271"
drag, startPoint x: 433, startPoint y: 164, endPoint x: 282, endPoint y: 163, distance: 150.7
click at [282, 163] on div "96180271" at bounding box center [784, 153] width 1004 height 59
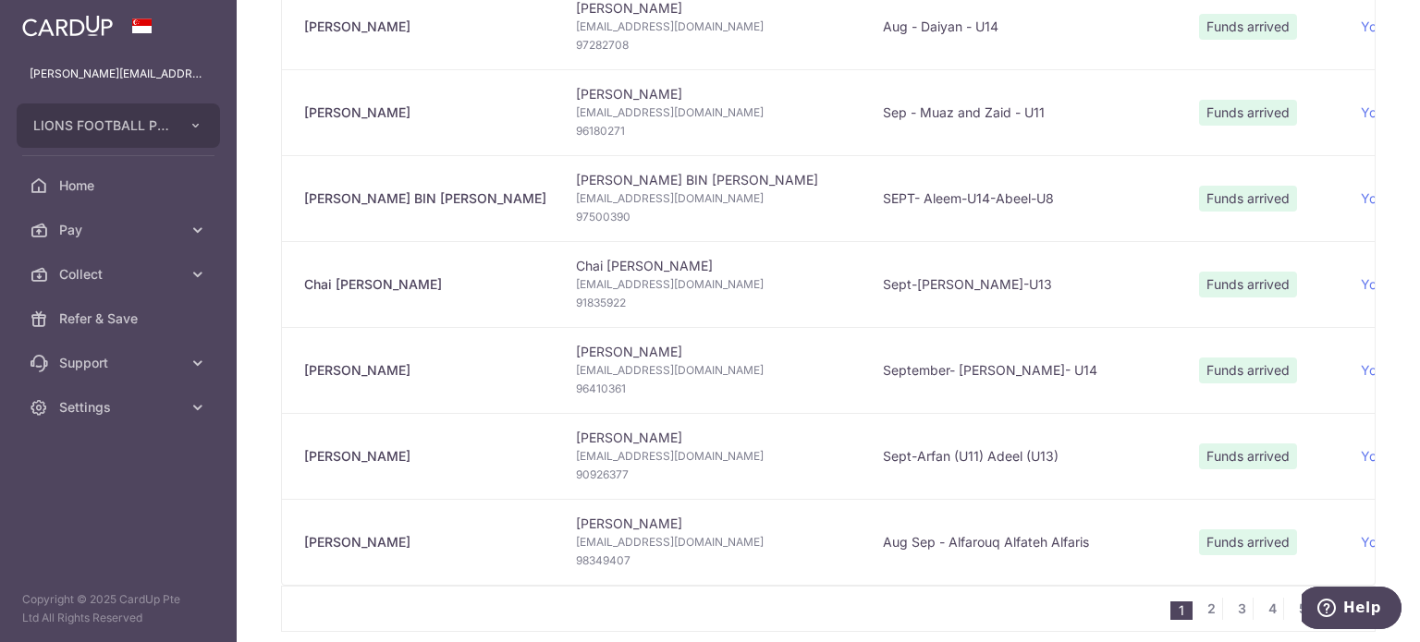
scroll to position [1572, 0]
click at [576, 214] on span "97500390" at bounding box center [714, 216] width 277 height 18
click at [636, 354] on td "Winnie Foong winnie021183@gmail.com 96410361" at bounding box center [714, 369] width 307 height 86
click at [576, 300] on span "91835922" at bounding box center [714, 302] width 277 height 18
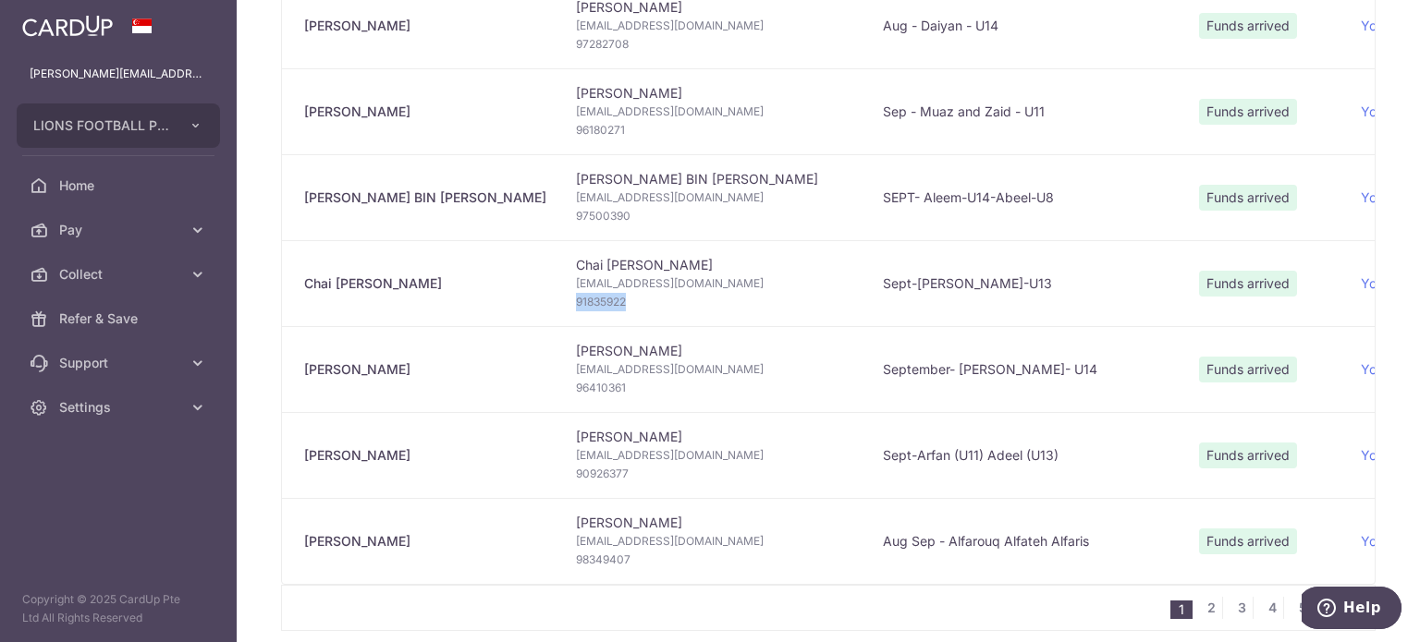
click at [576, 300] on span "91835922" at bounding box center [714, 302] width 277 height 18
click at [584, 383] on span "96410361" at bounding box center [714, 388] width 277 height 18
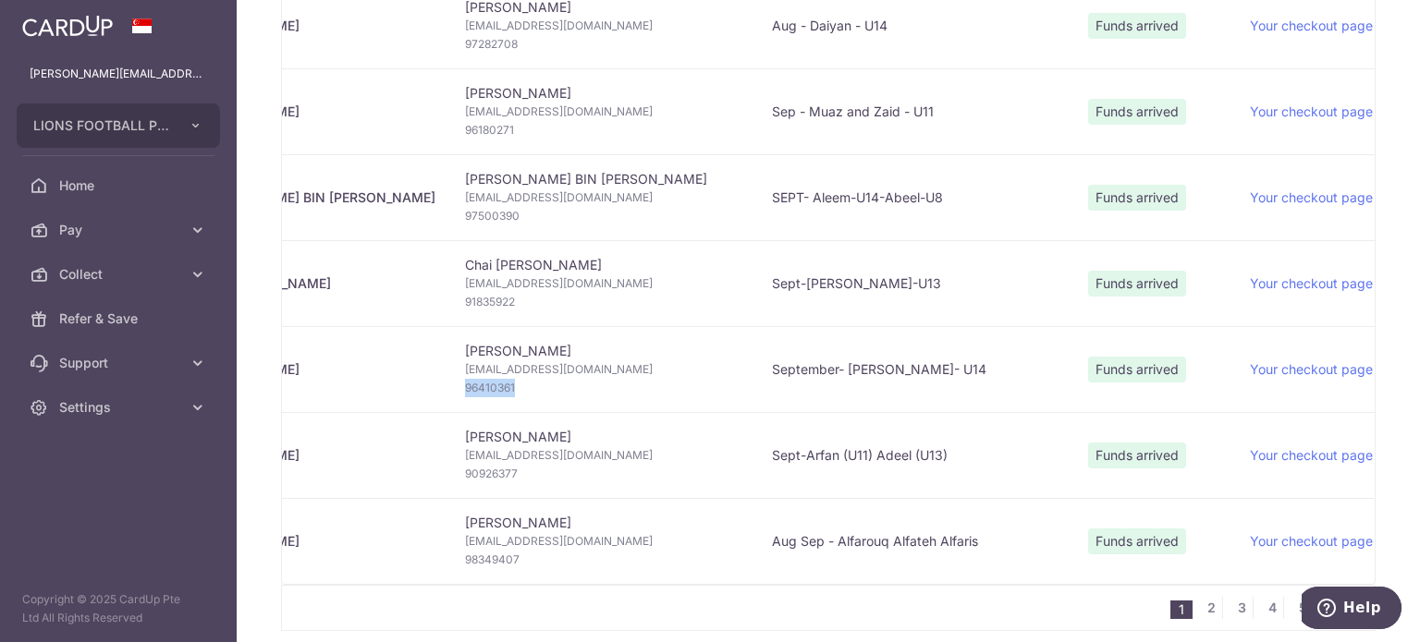
scroll to position [0, 111]
click at [582, 391] on span "96410361" at bounding box center [603, 388] width 277 height 18
click at [465, 469] on span "90926377" at bounding box center [603, 474] width 277 height 18
click at [465, 552] on span "98349407" at bounding box center [603, 560] width 277 height 18
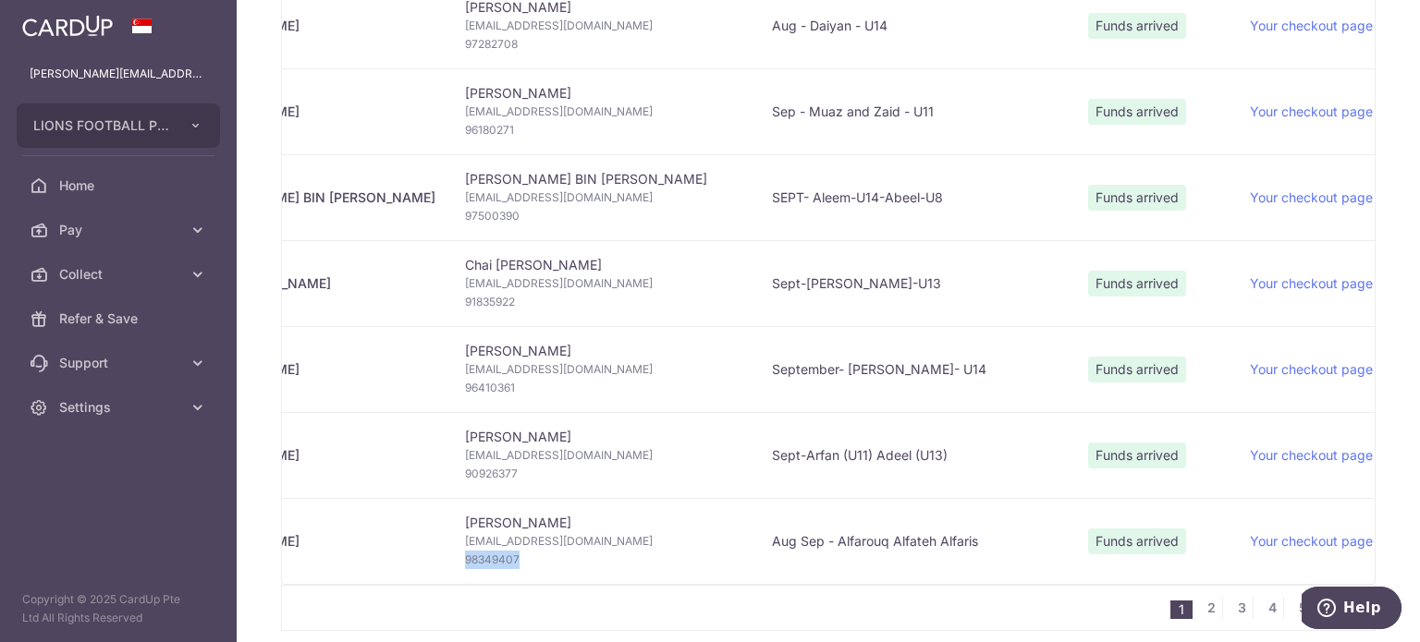
click at [465, 552] on span "98349407" at bounding box center [603, 560] width 277 height 18
click at [1202, 613] on link "2" at bounding box center [1211, 608] width 22 height 22
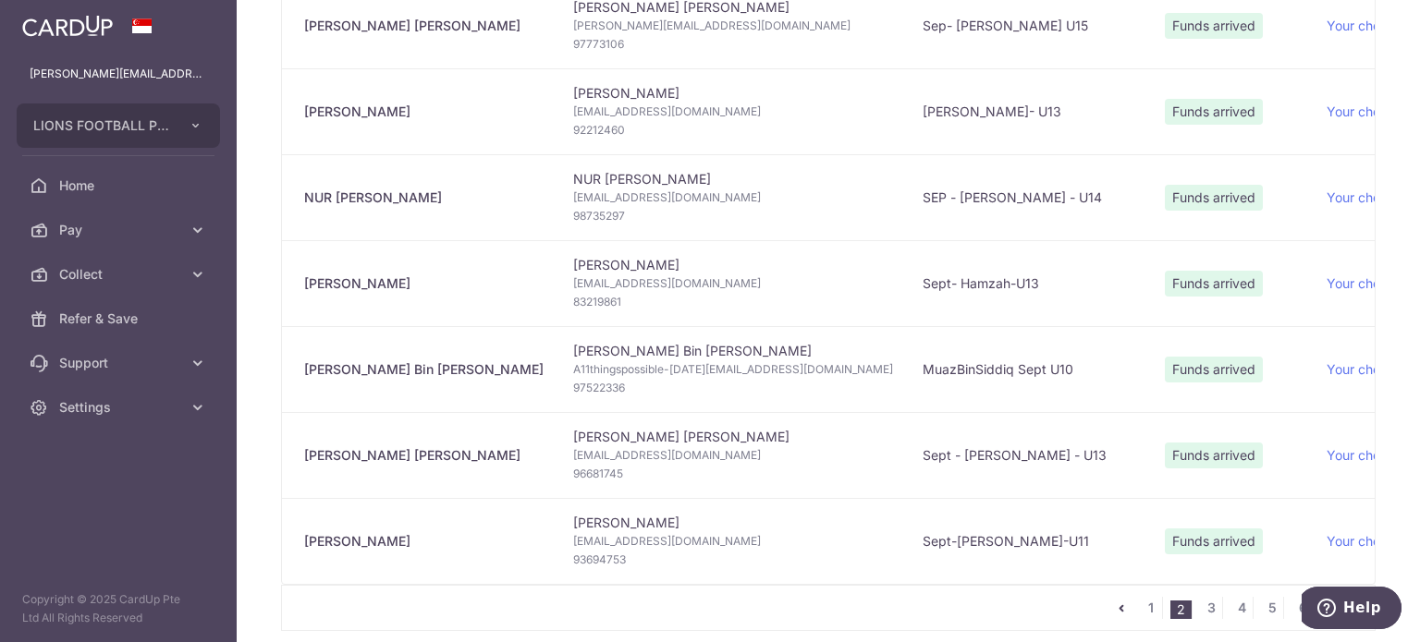
click at [1201, 613] on link "3" at bounding box center [1211, 608] width 22 height 22
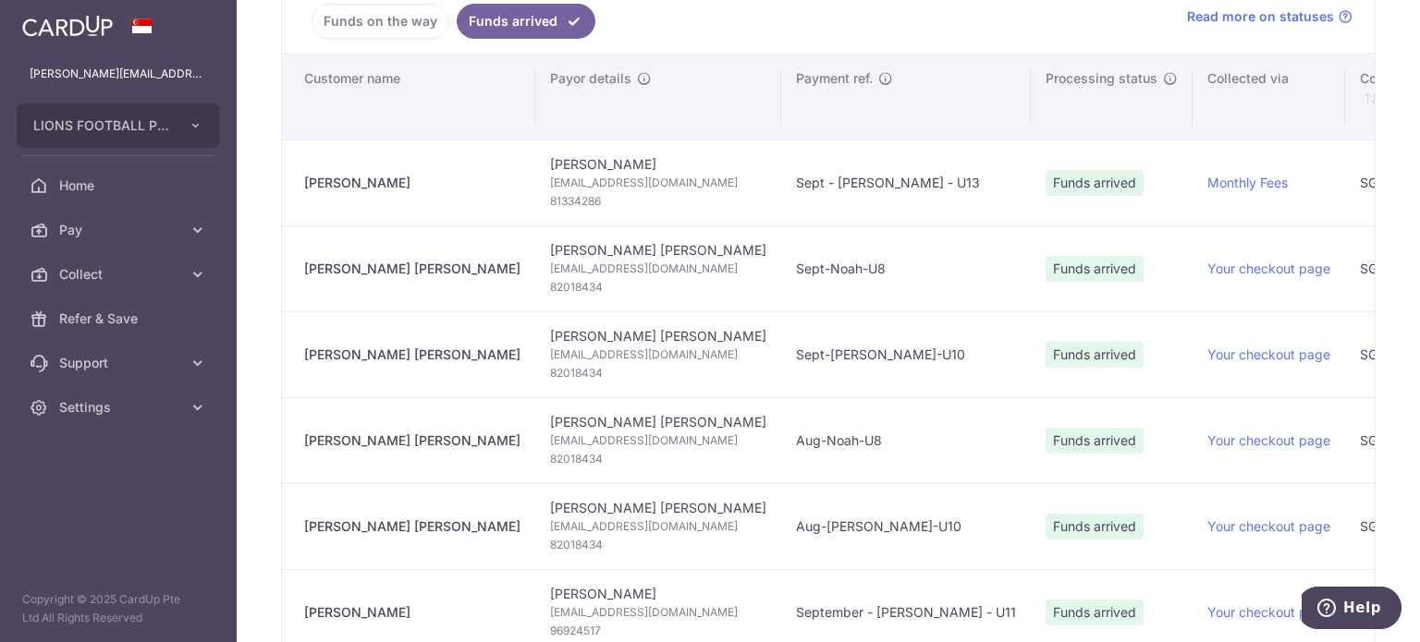
scroll to position [92, 0]
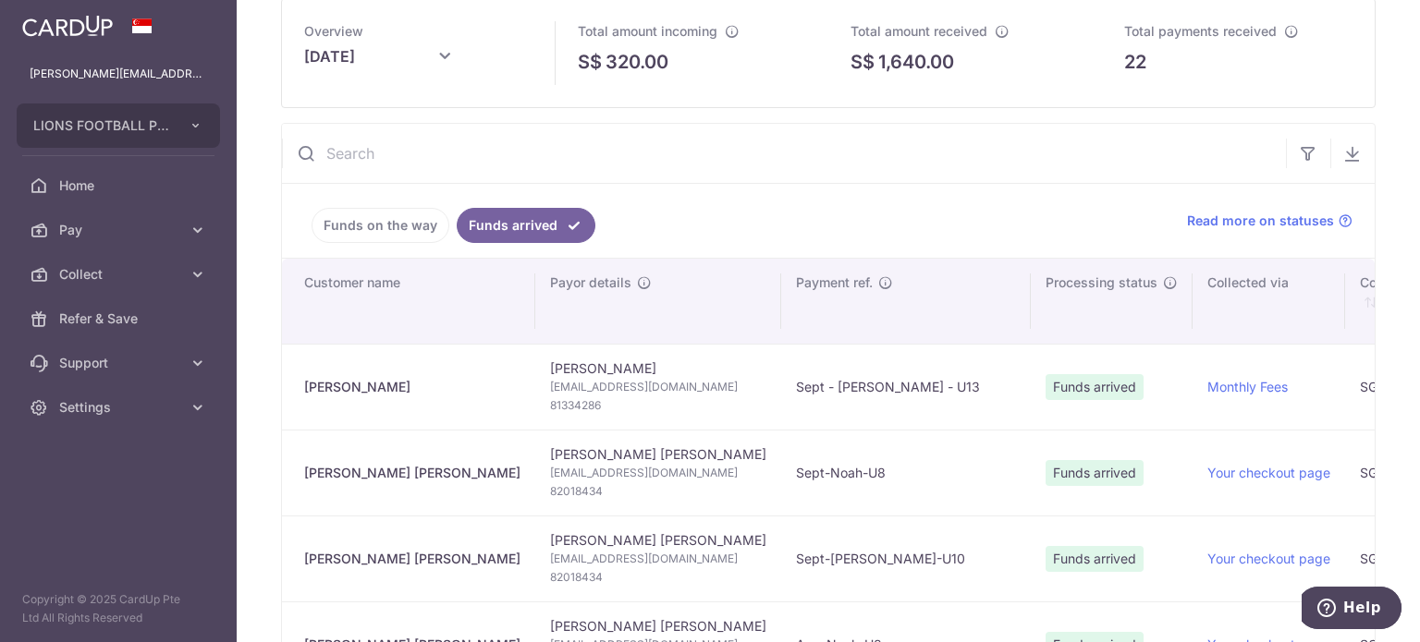
click at [550, 398] on span "81334286" at bounding box center [658, 406] width 216 height 18
click at [550, 487] on span "82018434" at bounding box center [658, 492] width 216 height 18
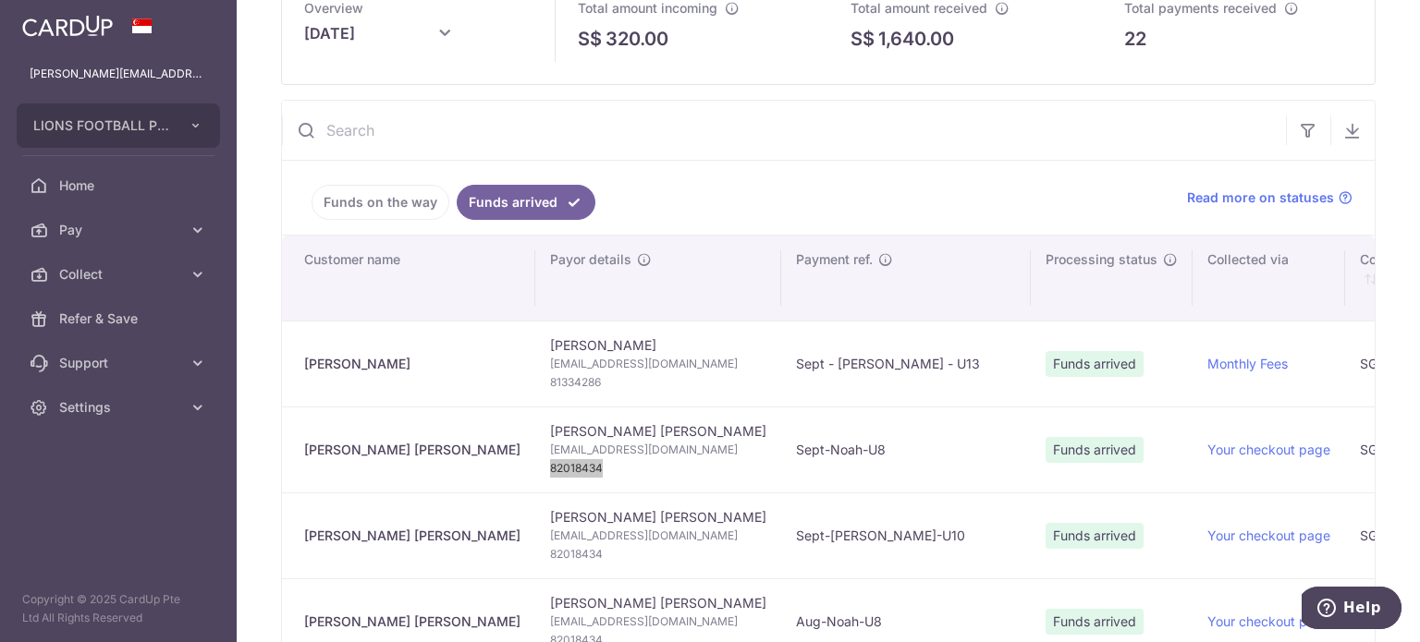
scroll to position [0, 0]
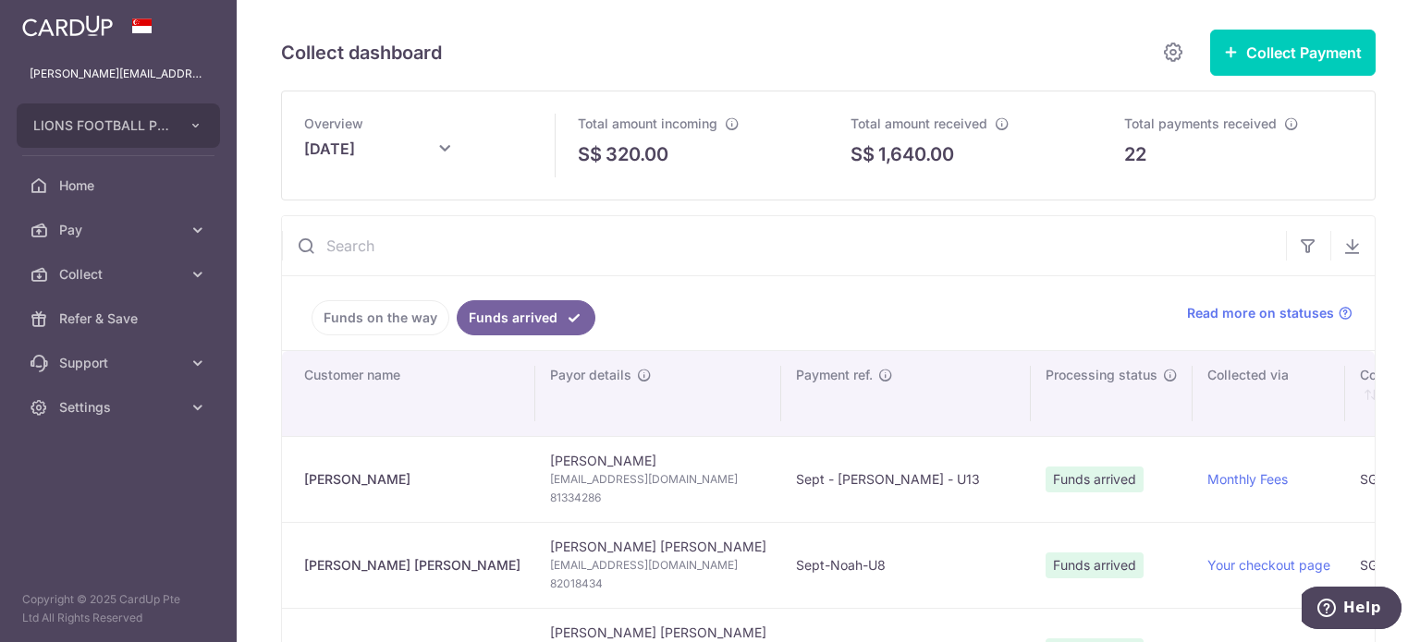
click at [342, 327] on link "Funds on the way" at bounding box center [381, 317] width 138 height 35
